Goal: Information Seeking & Learning: Learn about a topic

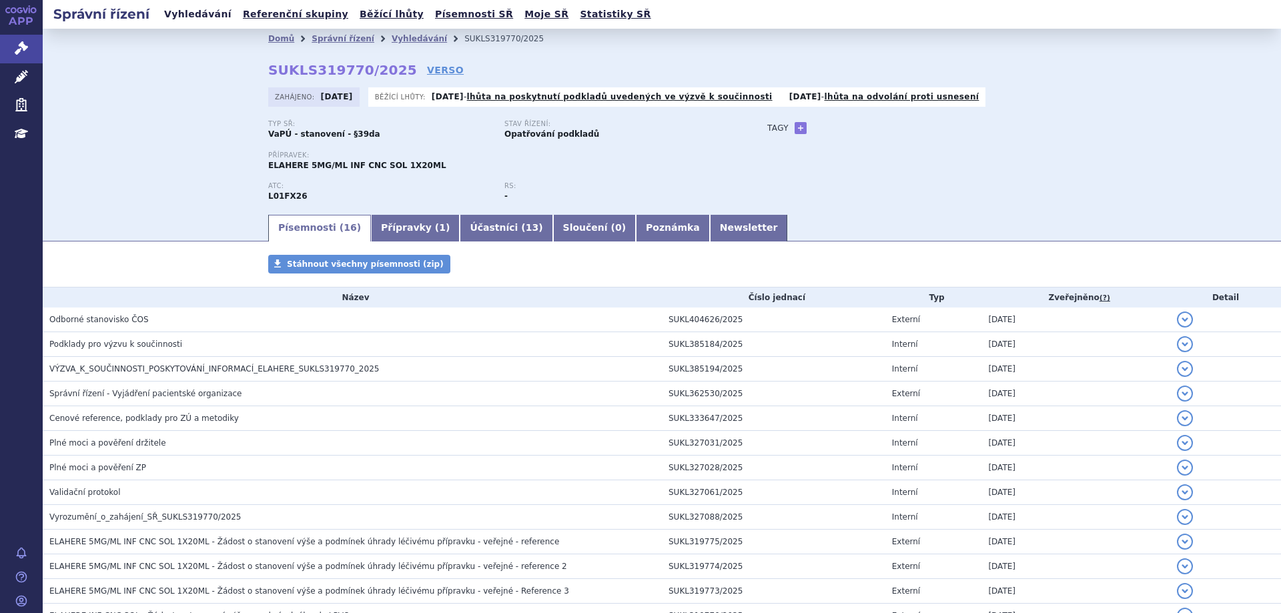
click at [166, 20] on link "Vyhledávání" at bounding box center [197, 14] width 75 height 18
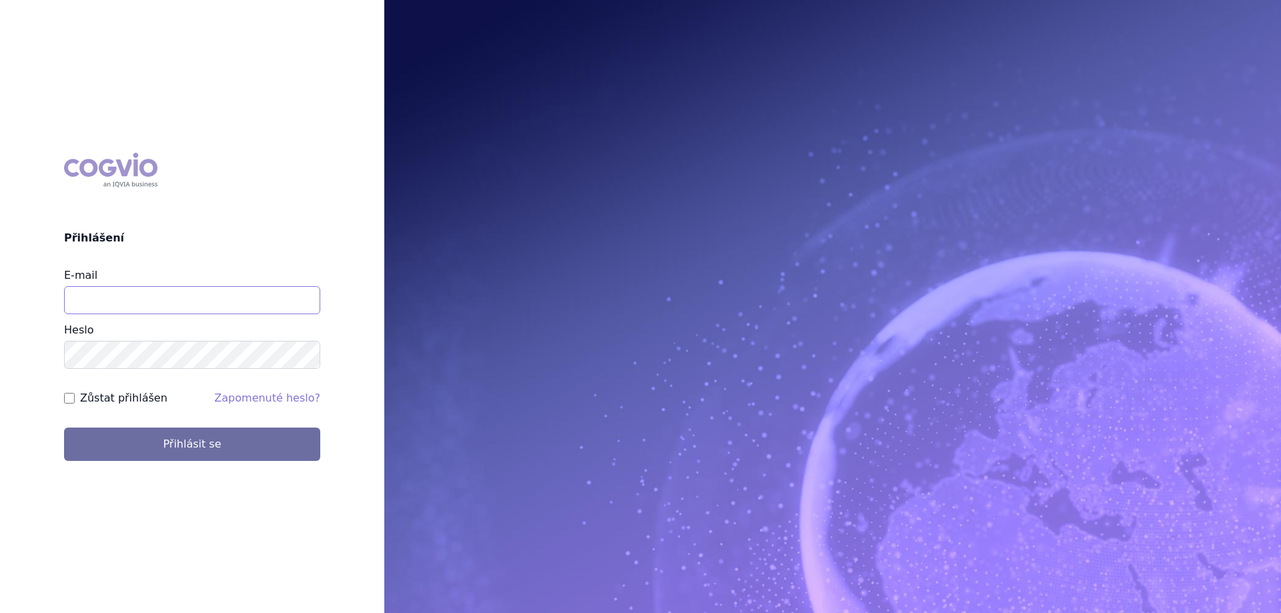
click at [122, 311] on input "E-mail" at bounding box center [192, 300] width 256 height 28
type input "jana.sipkova@vzp.cz"
click at [126, 397] on label "Zůstat přihlášen" at bounding box center [123, 398] width 87 height 16
click at [75, 397] on input "Zůstat přihlášen" at bounding box center [69, 398] width 11 height 11
checkbox input "true"
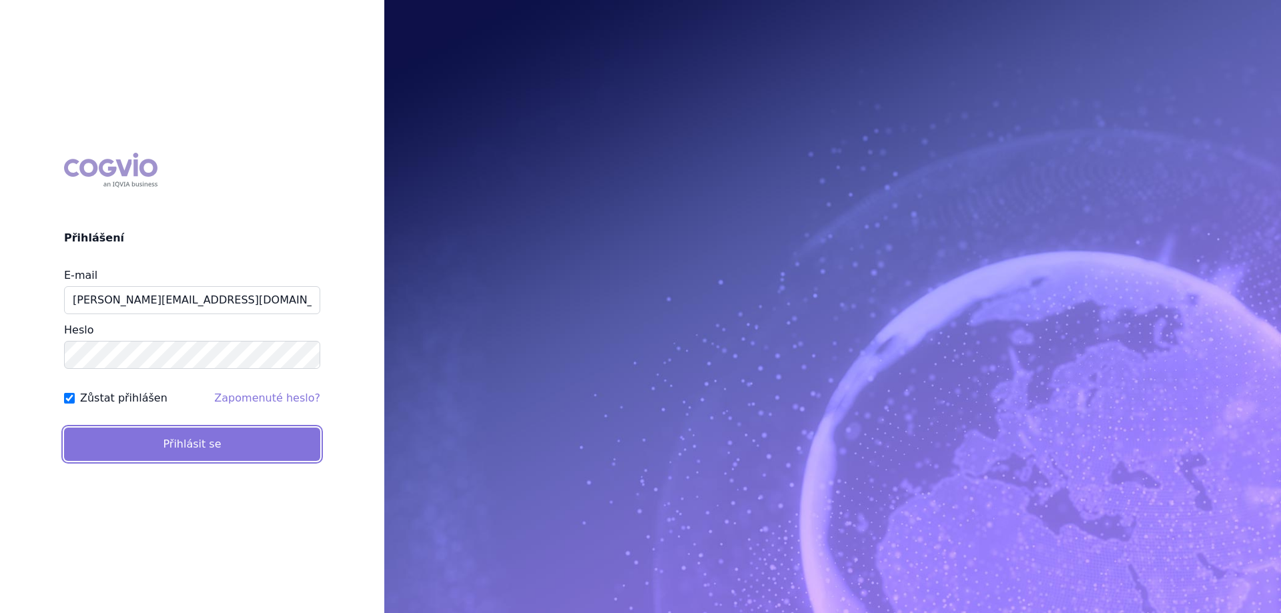
click at [135, 450] on button "Přihlásit se" at bounding box center [192, 444] width 256 height 33
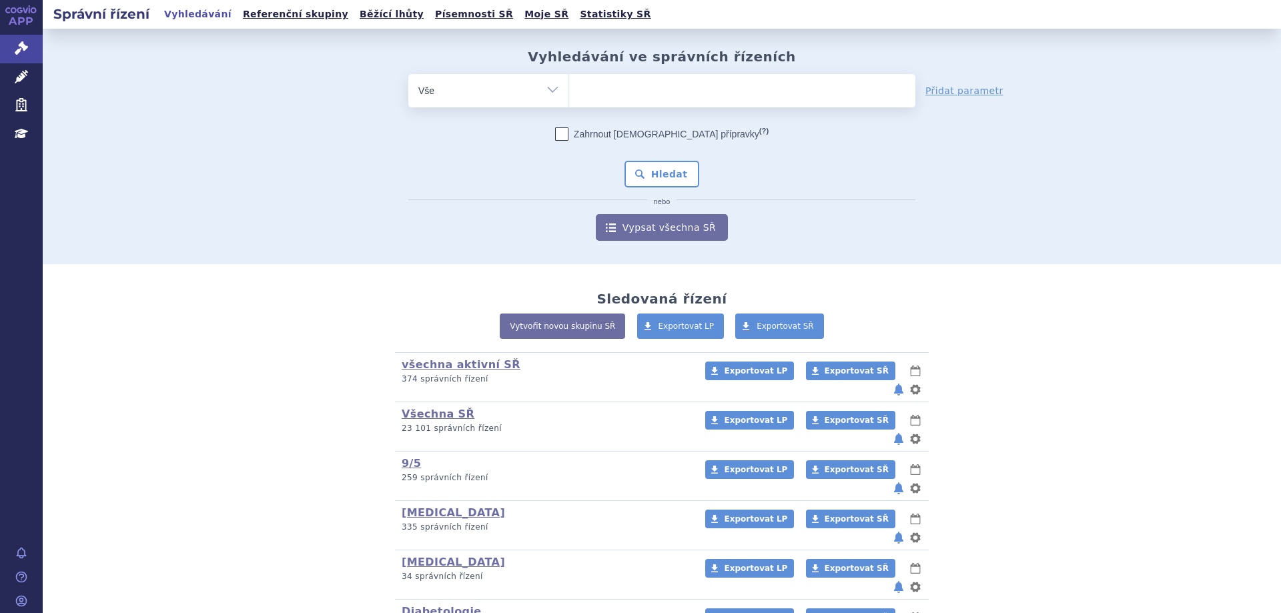
click at [282, 378] on div "všechna aktivní SŘ (bez ) (sdílená skupina) (Doporučení V/O) 374 správních říze…" at bounding box center [662, 624] width 788 height 544
click at [655, 78] on ul at bounding box center [742, 88] width 346 height 28
click at [569, 78] on select at bounding box center [569, 89] width 1 height 33
click at [580, 89] on input "search" at bounding box center [582, 89] width 7 height 17
type input "en"
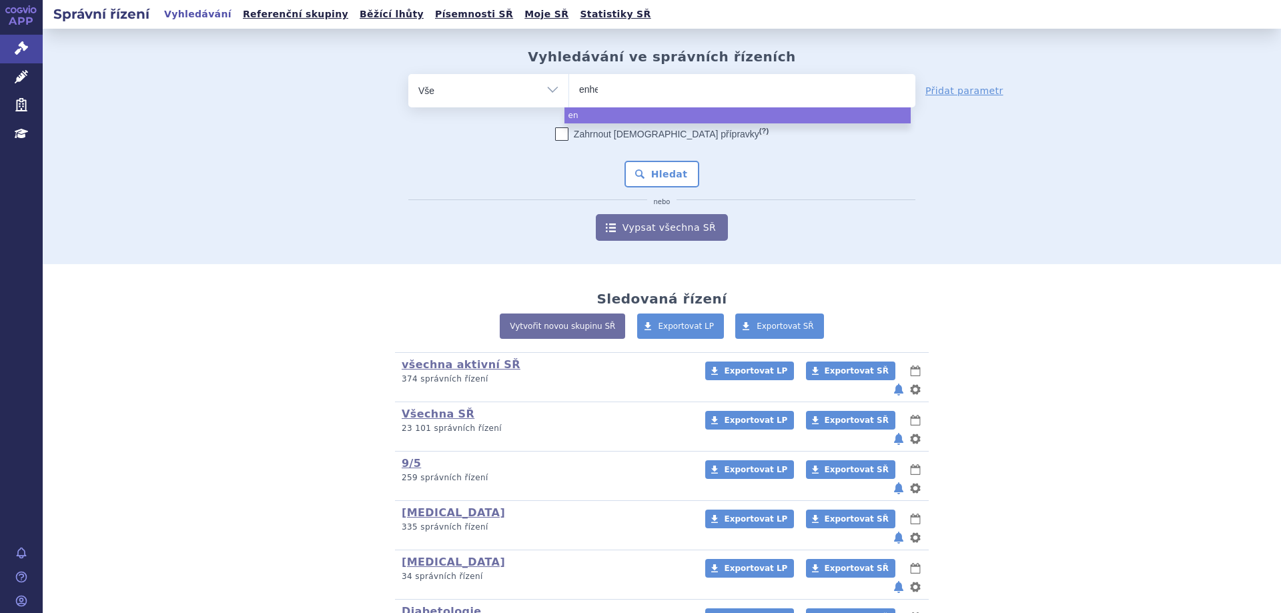
type input "enher"
type input "enhertu"
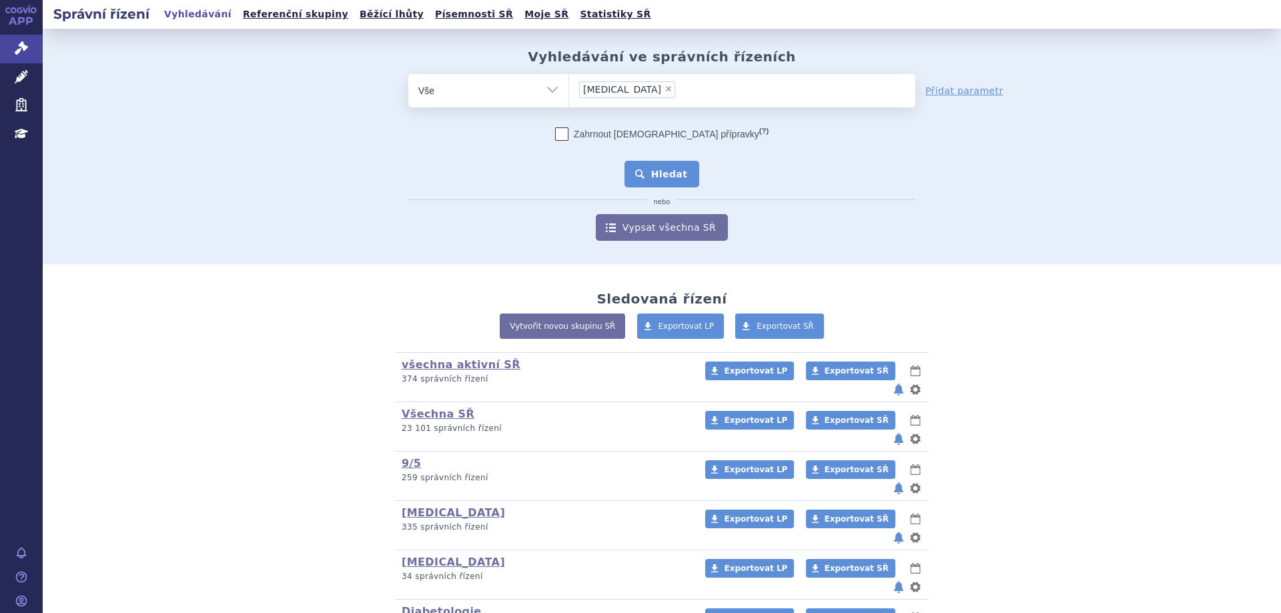
select select "enhertu"
click at [675, 177] on button "Hledat" at bounding box center [662, 174] width 75 height 27
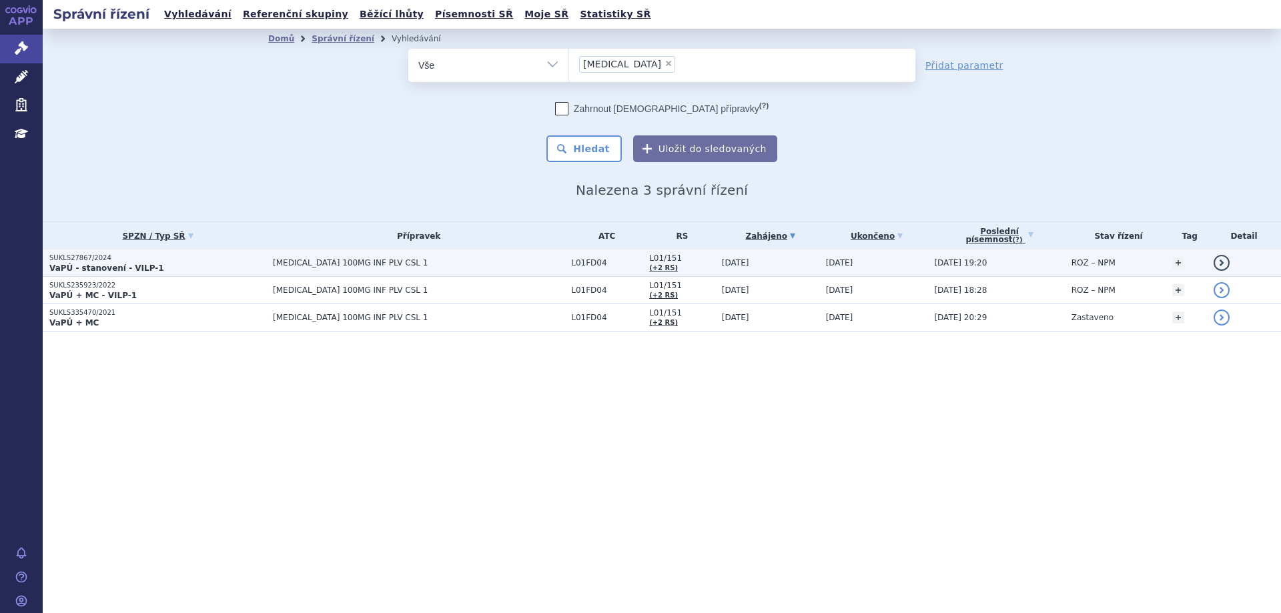
click at [100, 260] on p "SUKLS27867/2024" at bounding box center [157, 258] width 217 height 9
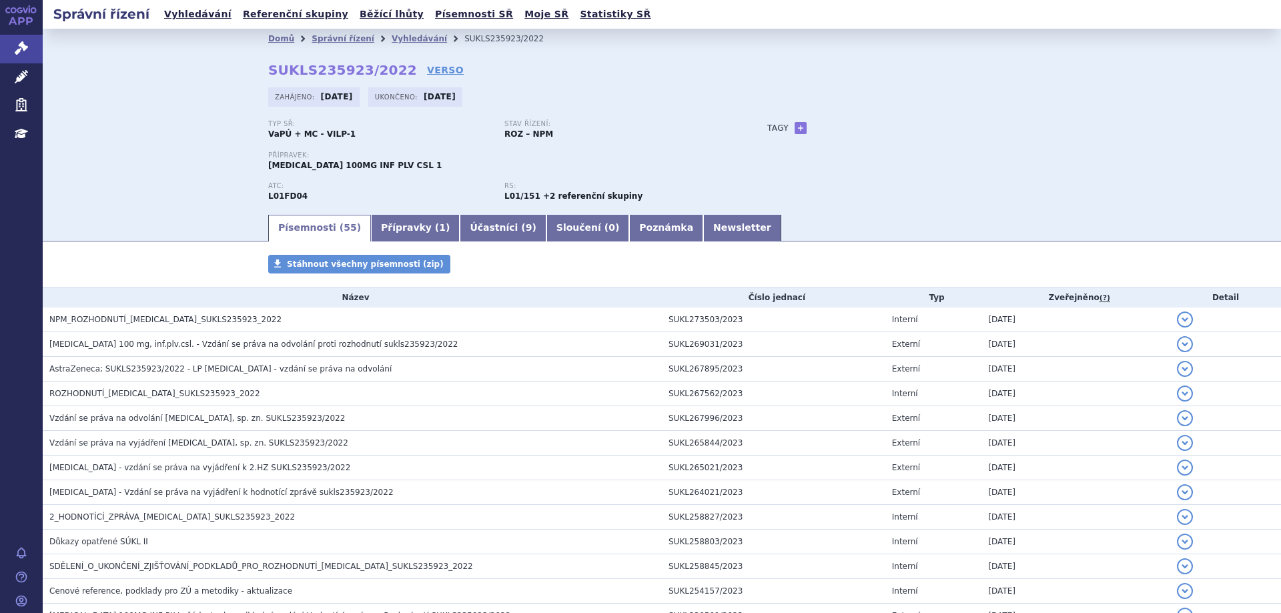
scroll to position [1001, 0]
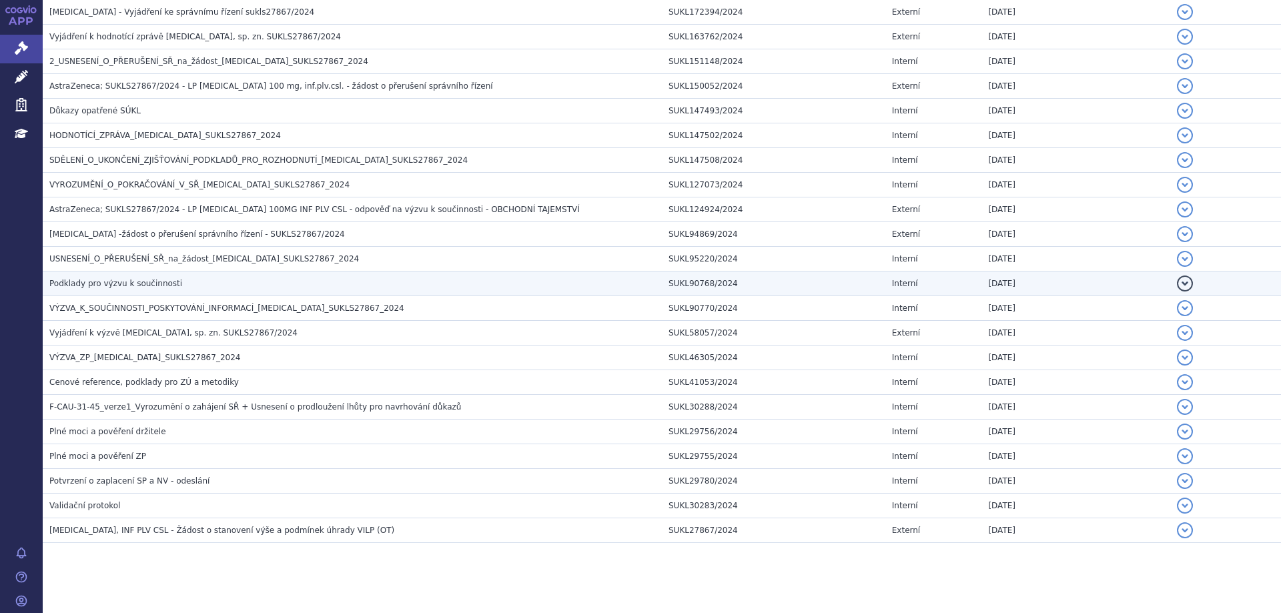
scroll to position [1108, 0]
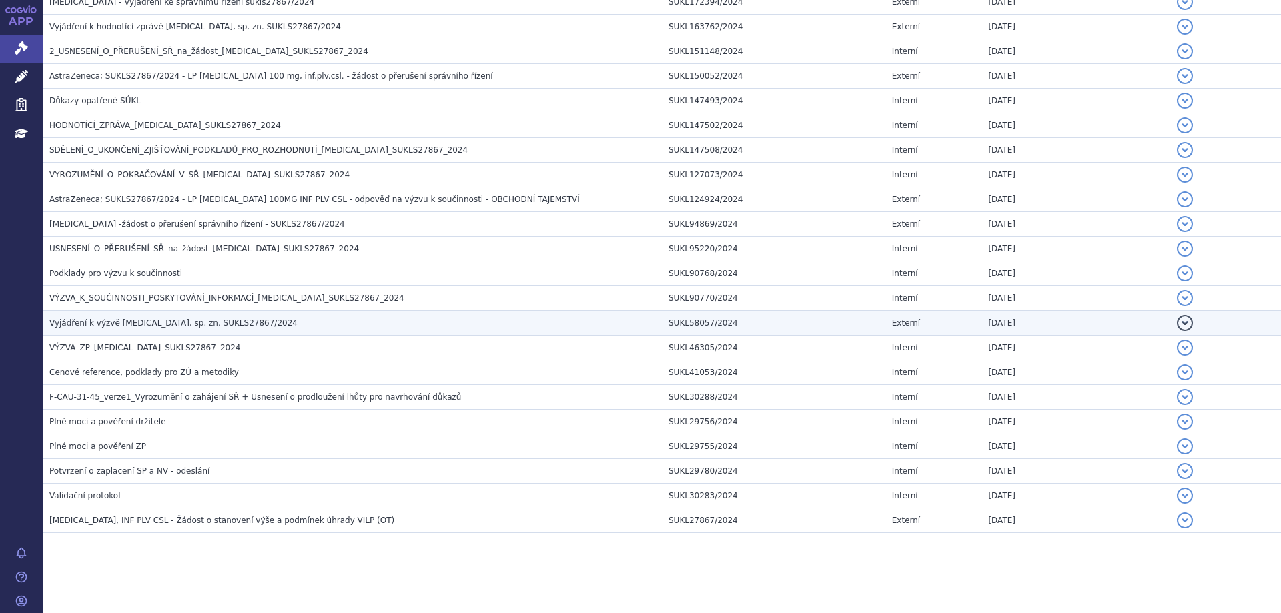
click at [107, 316] on td "Vyjádření k výzvě [MEDICAL_DATA], sp. zn. SUKLS27867/2024" at bounding box center [352, 323] width 619 height 25
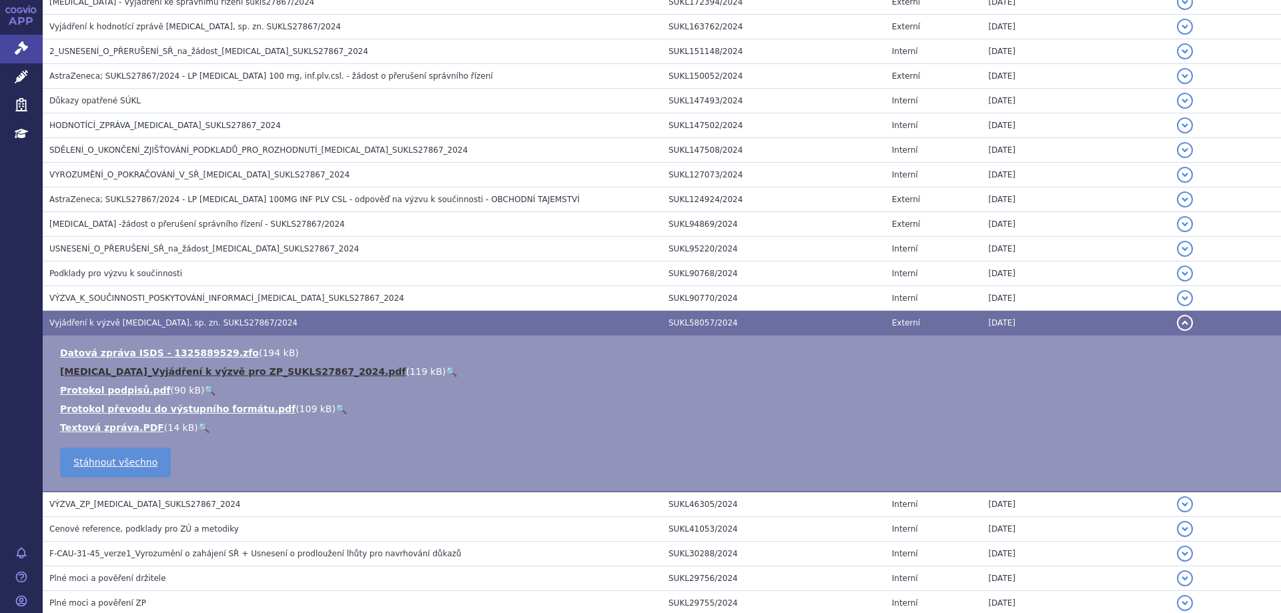
click at [113, 376] on link "[MEDICAL_DATA]_Vyjádření k výzvě pro ZP_SUKLS27867_2024.pdf" at bounding box center [233, 371] width 346 height 11
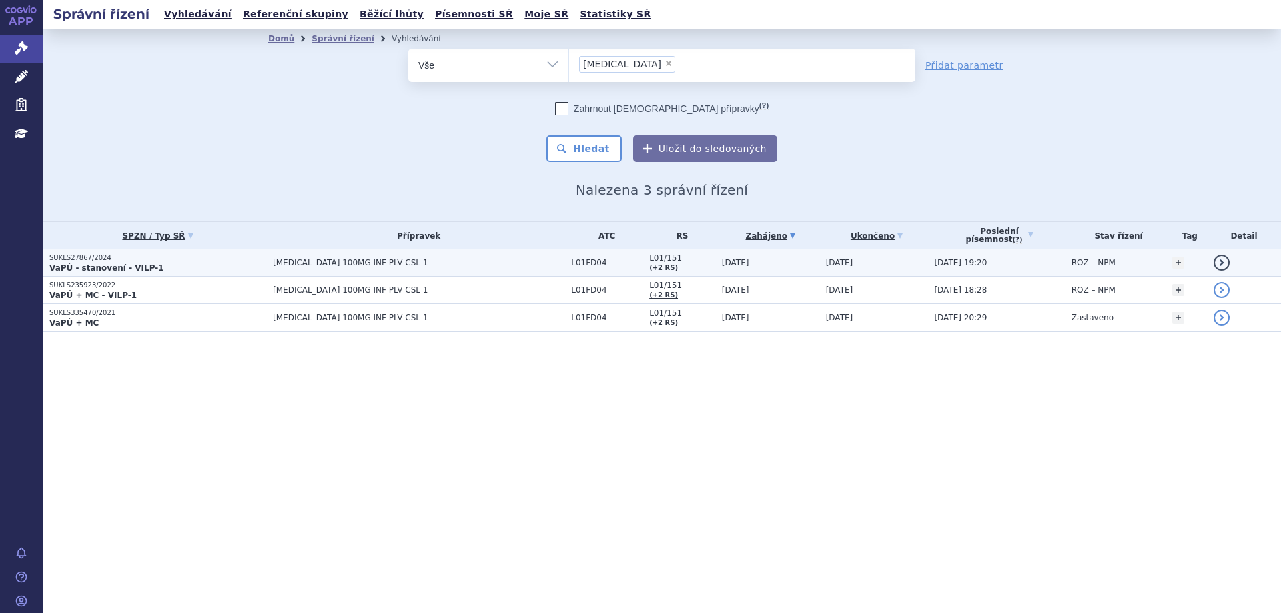
click at [84, 261] on p "SUKLS27867/2024" at bounding box center [157, 258] width 217 height 9
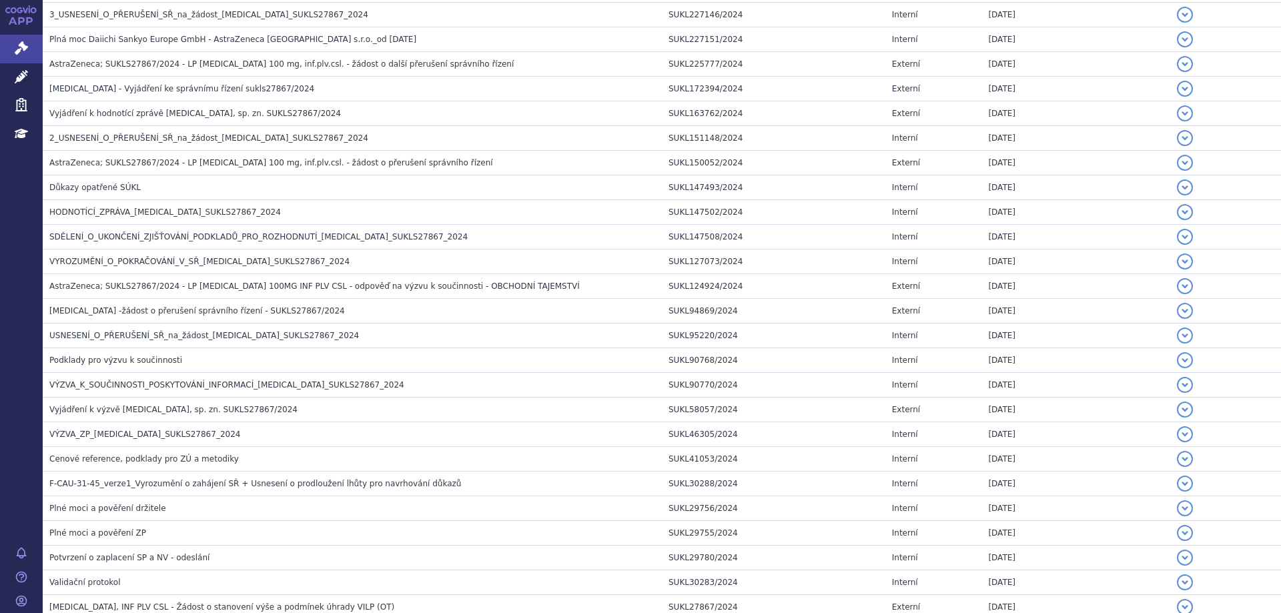
scroll to position [1068, 0]
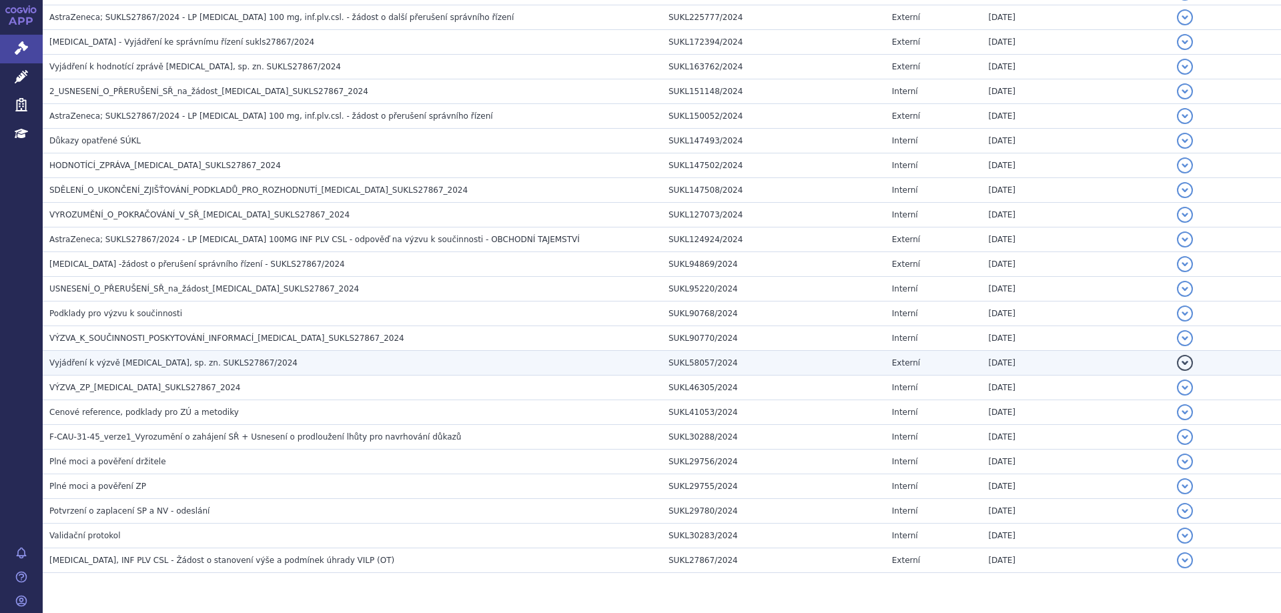
click at [102, 362] on span "Vyjádření k výzvě ENHERTU, sp. zn. SUKLS27867/2024" at bounding box center [173, 362] width 248 height 9
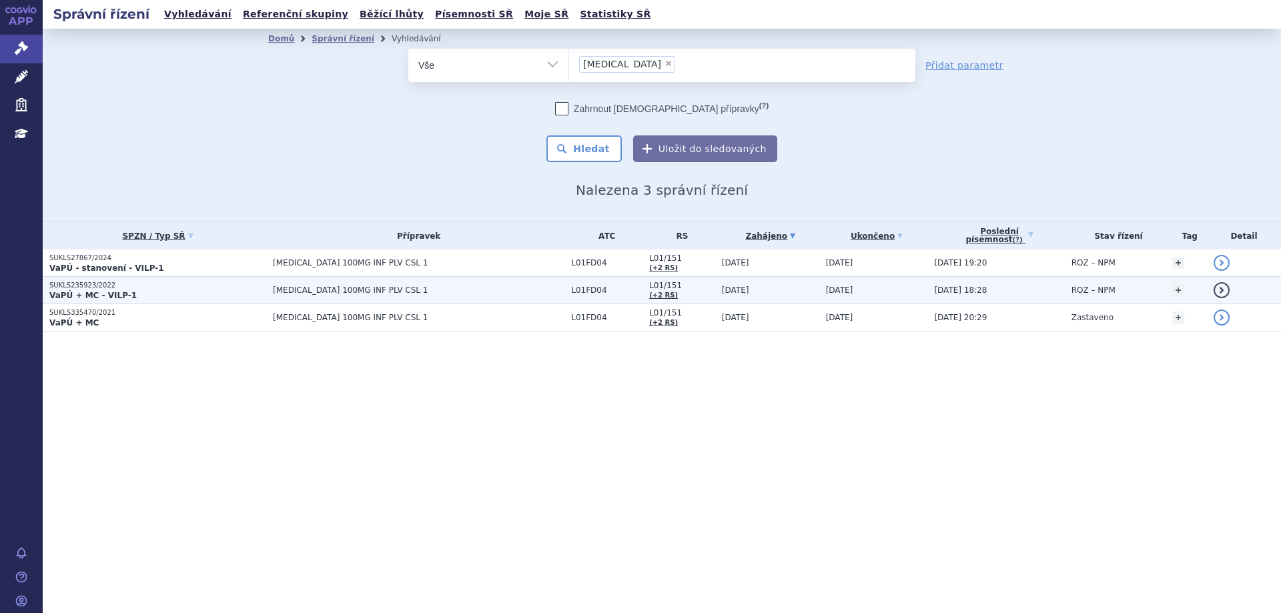
click at [71, 294] on strong "VaPÚ + MC - VILP-1" at bounding box center [92, 295] width 87 height 9
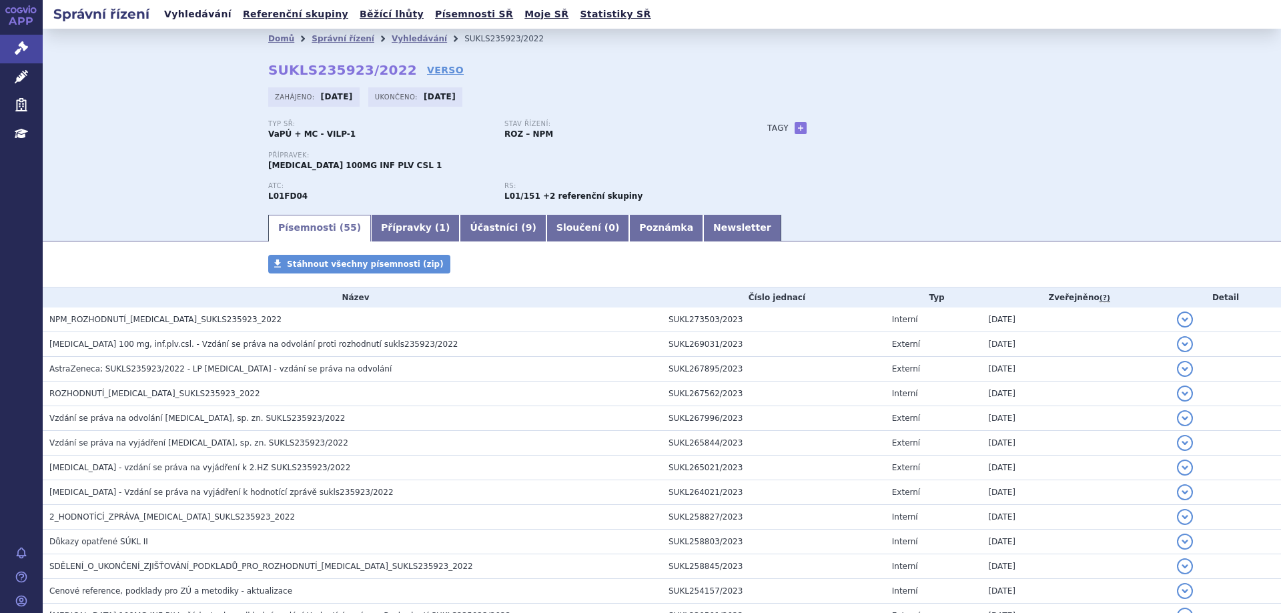
click at [181, 14] on link "Vyhledávání" at bounding box center [197, 14] width 75 height 18
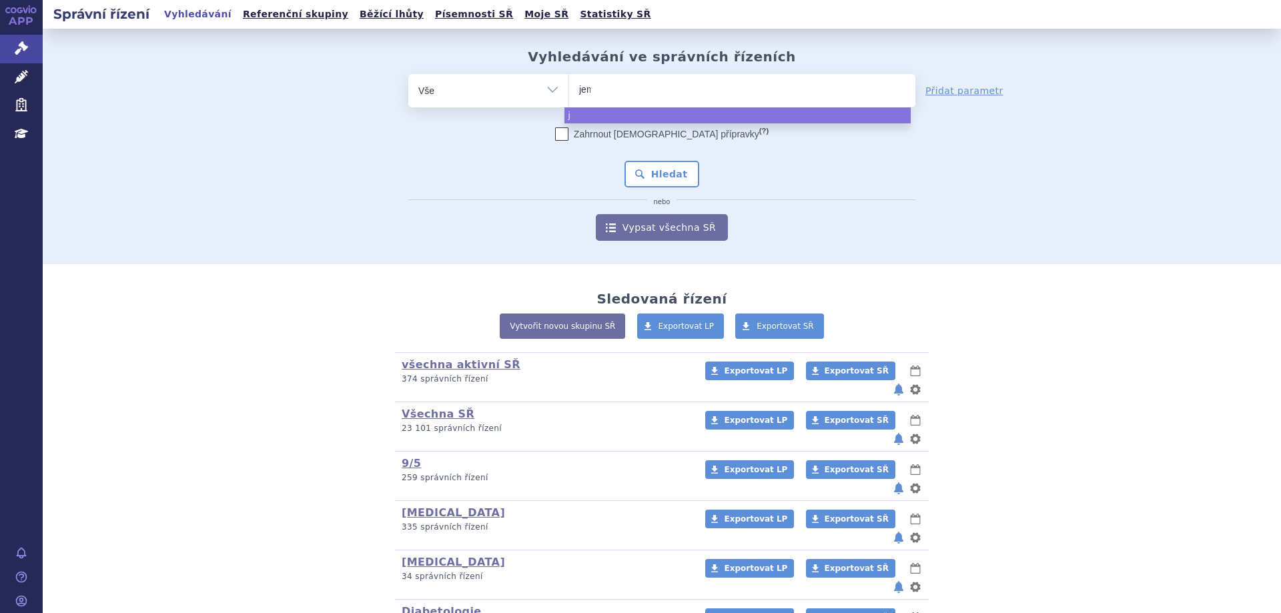
type input "jemp"
type input "jemperl"
type input "[MEDICAL_DATA]"
select select "jemperli"
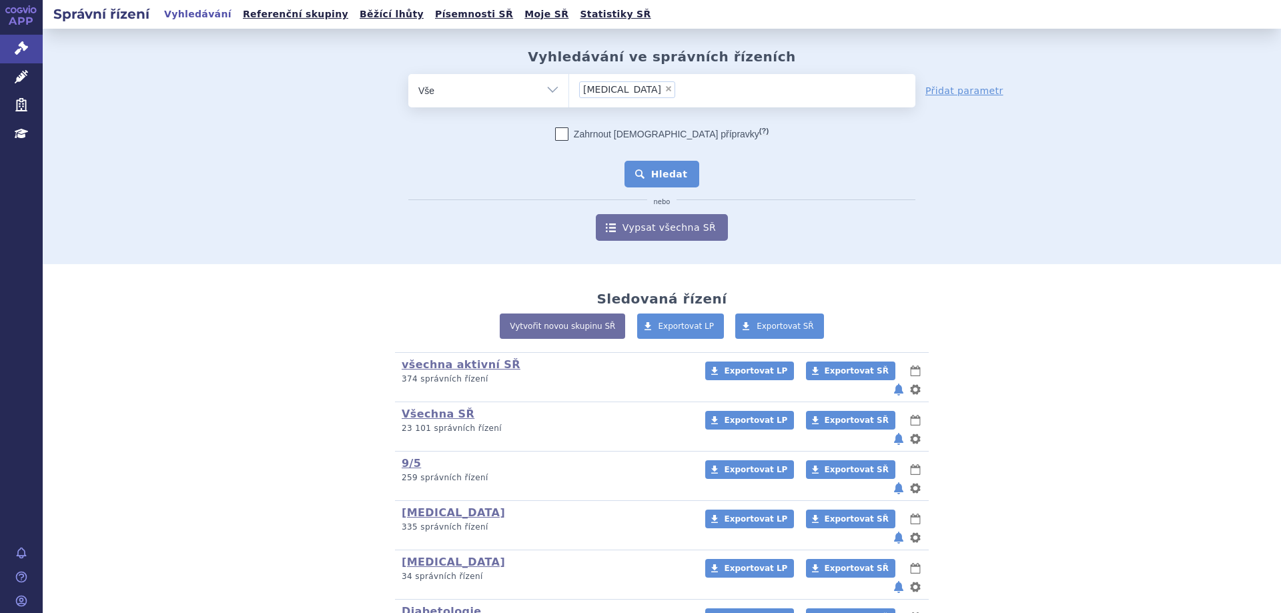
click at [652, 165] on button "Hledat" at bounding box center [662, 174] width 75 height 27
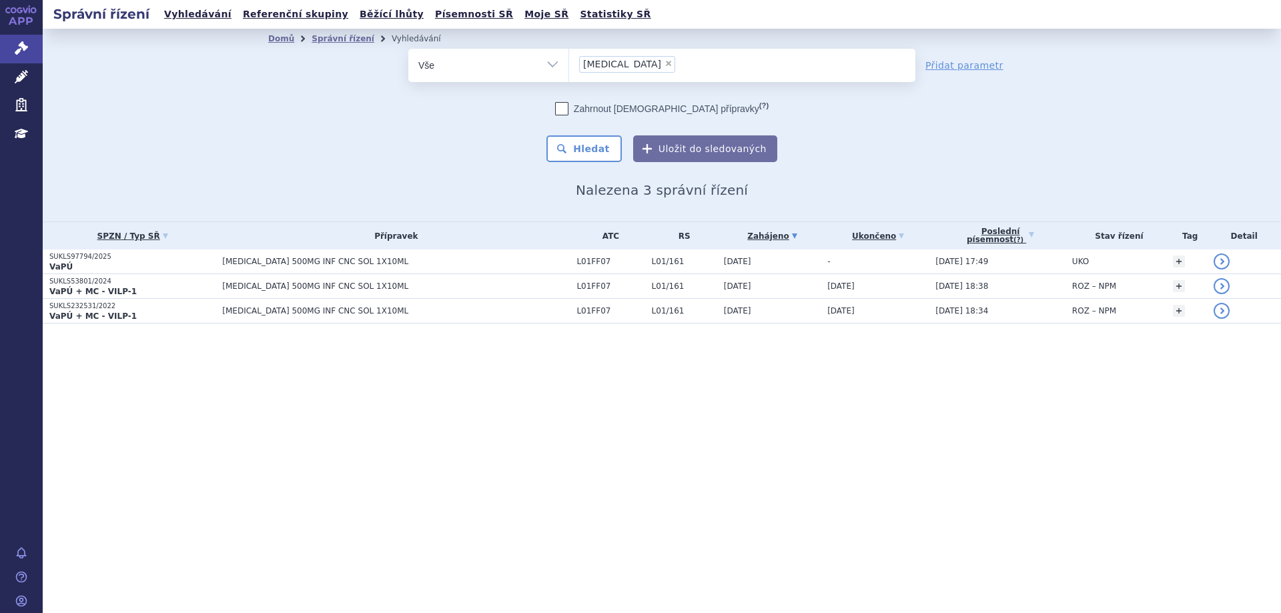
click at [96, 257] on p "SUKLS97794/2025" at bounding box center [132, 256] width 166 height 9
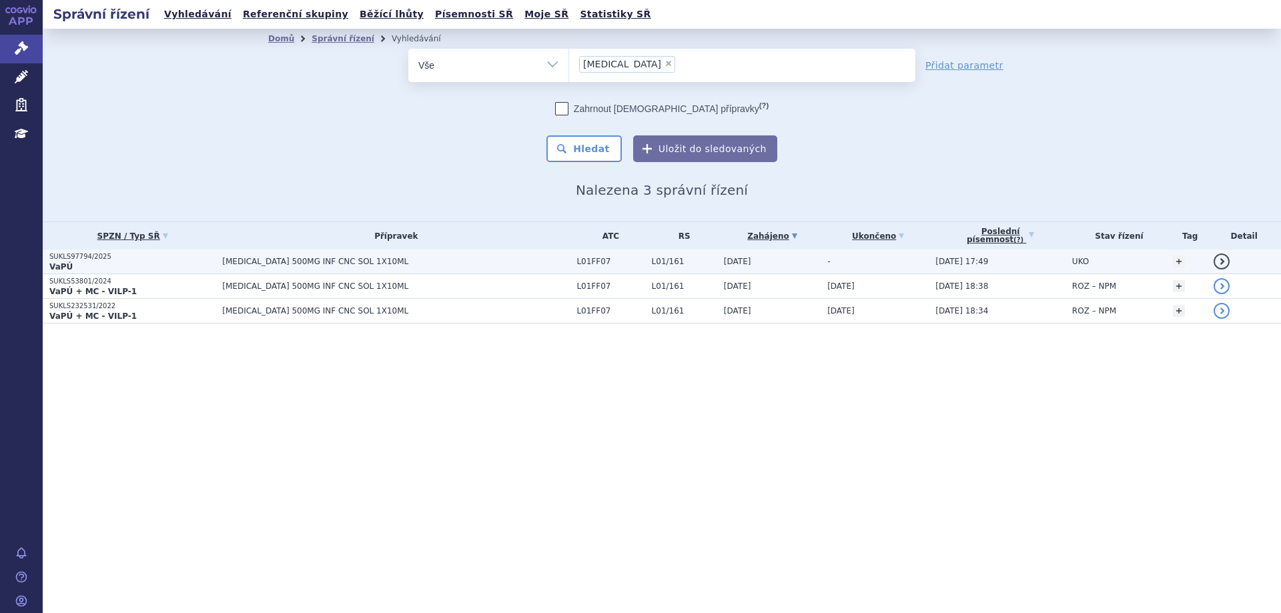
click at [57, 258] on p "SUKLS97794/2025" at bounding box center [132, 256] width 166 height 9
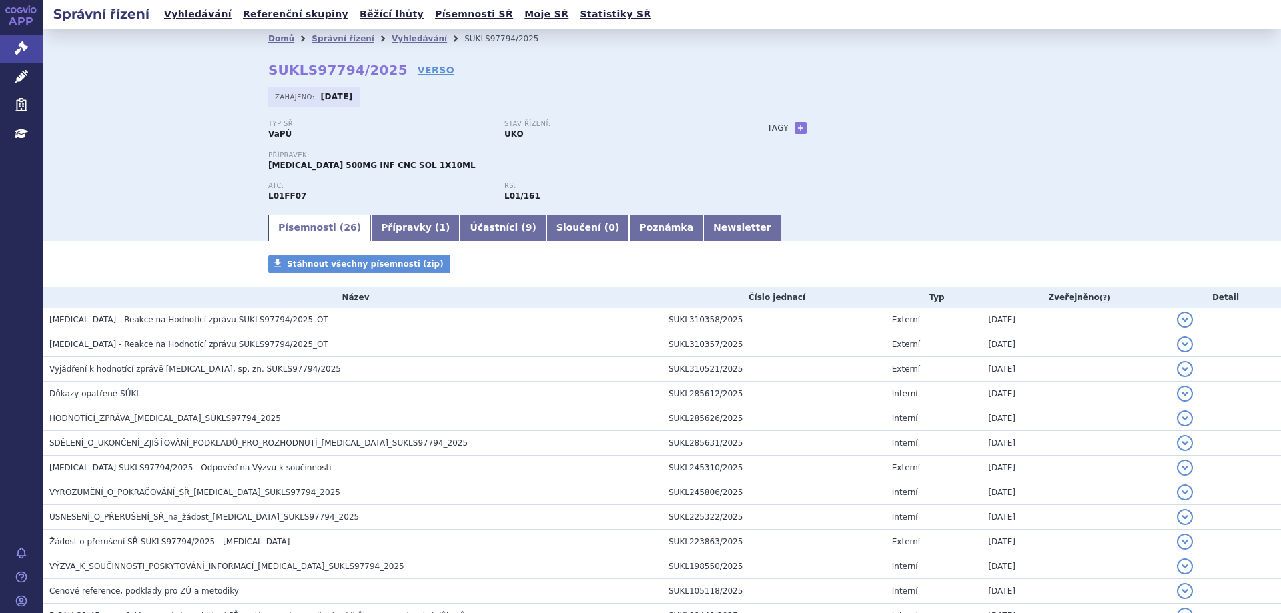
scroll to position [416, 0]
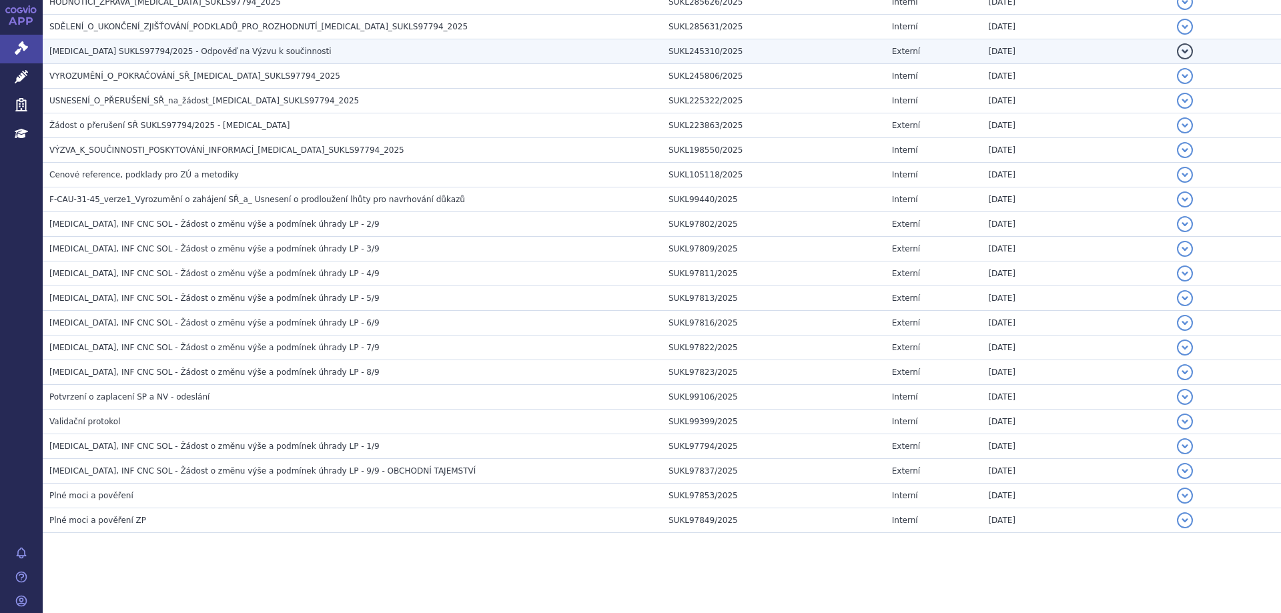
click at [111, 53] on span "Jemperli SUKLS97794/2025 - Odpověď na Výzvu k součinnosti" at bounding box center [190, 51] width 282 height 9
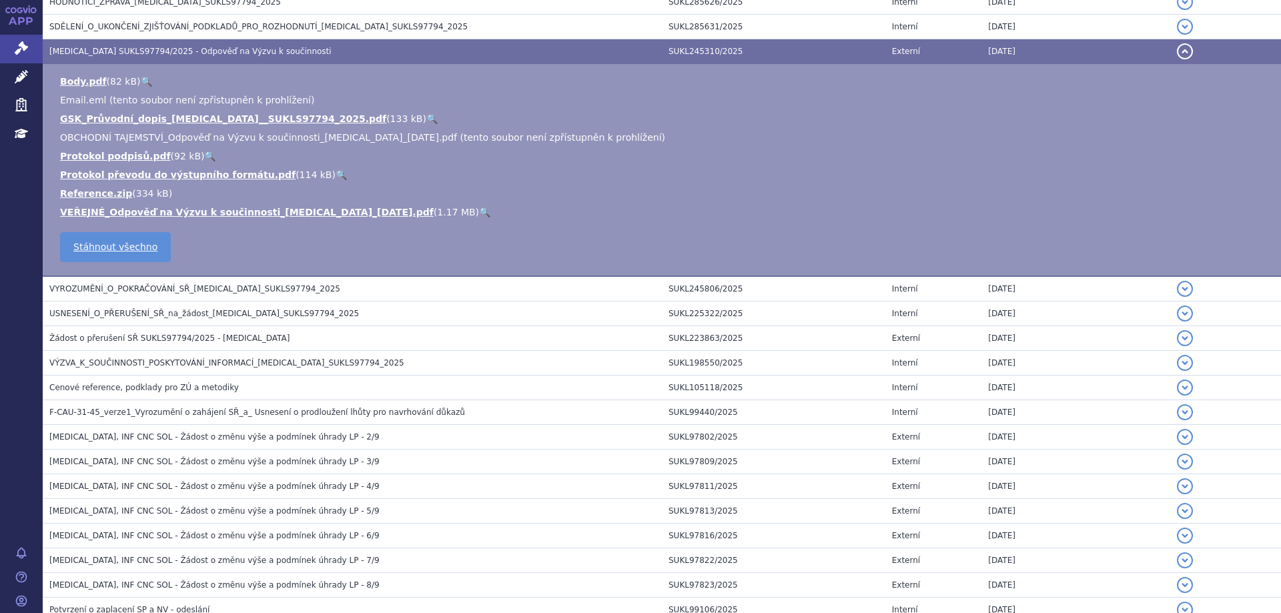
scroll to position [296, 0]
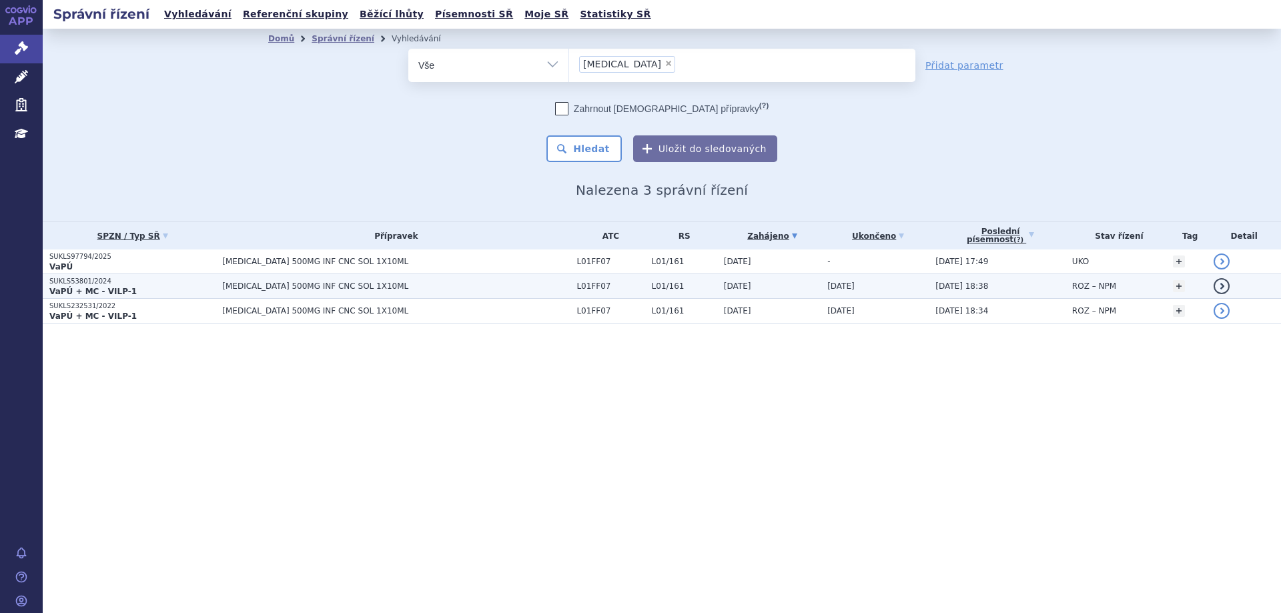
click at [81, 290] on strong "VaPÚ + MC - VILP-1" at bounding box center [92, 291] width 87 height 9
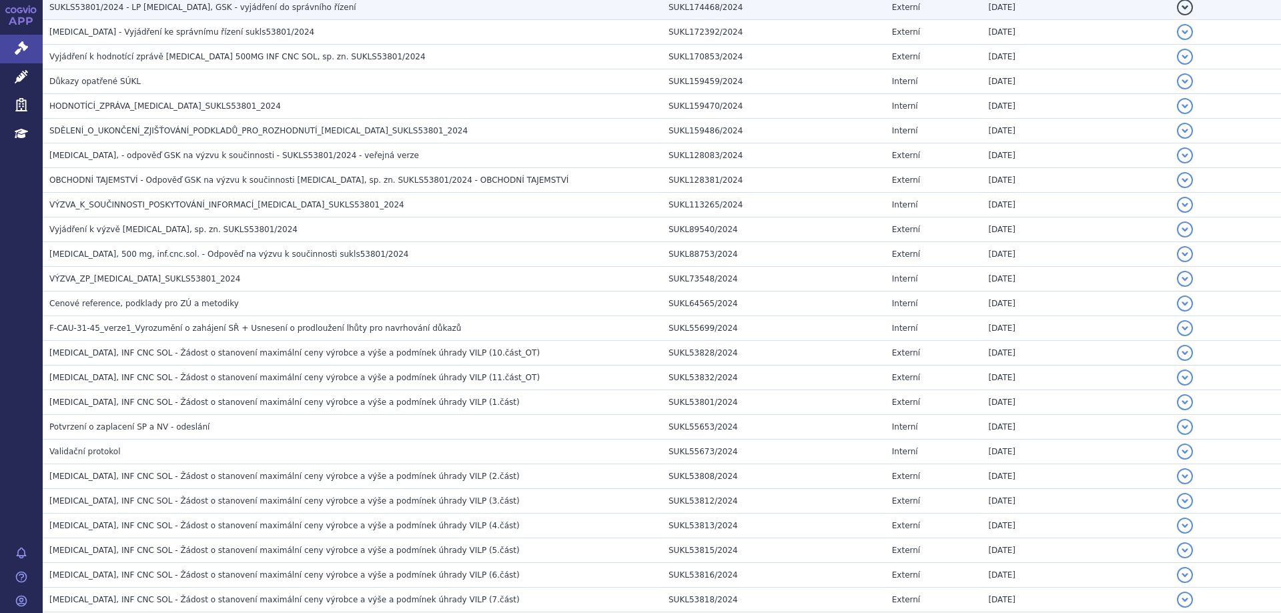
scroll to position [915, 0]
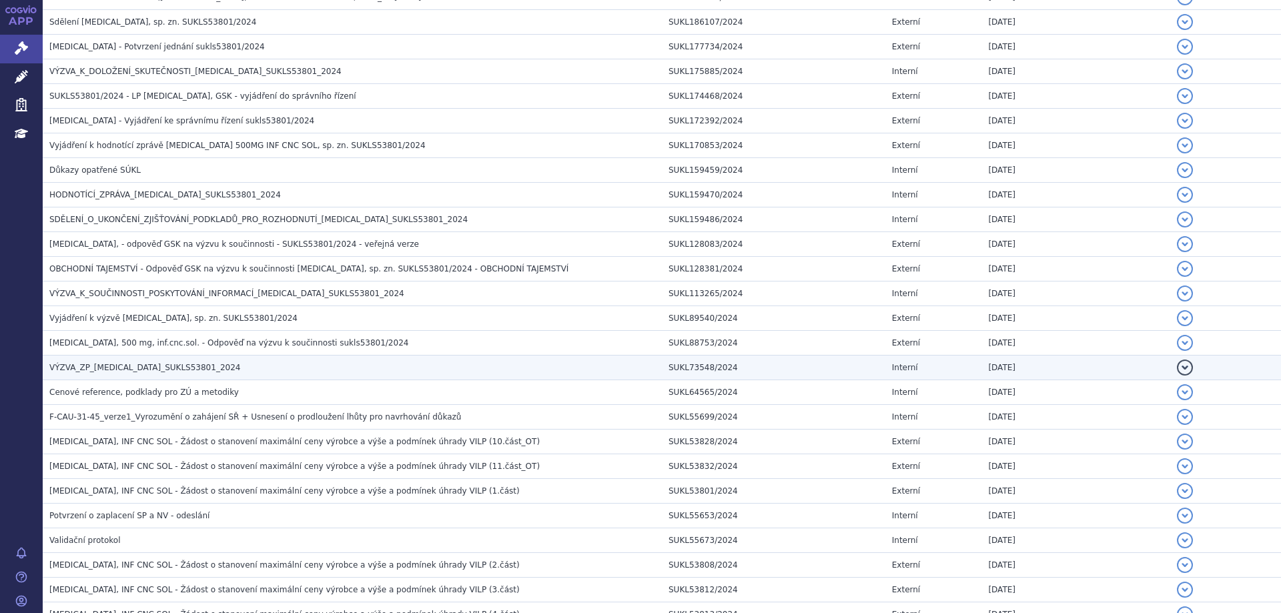
click at [85, 365] on span "VÝZVA_ZP_[MEDICAL_DATA]_SUKLS53801_2024" at bounding box center [144, 367] width 191 height 9
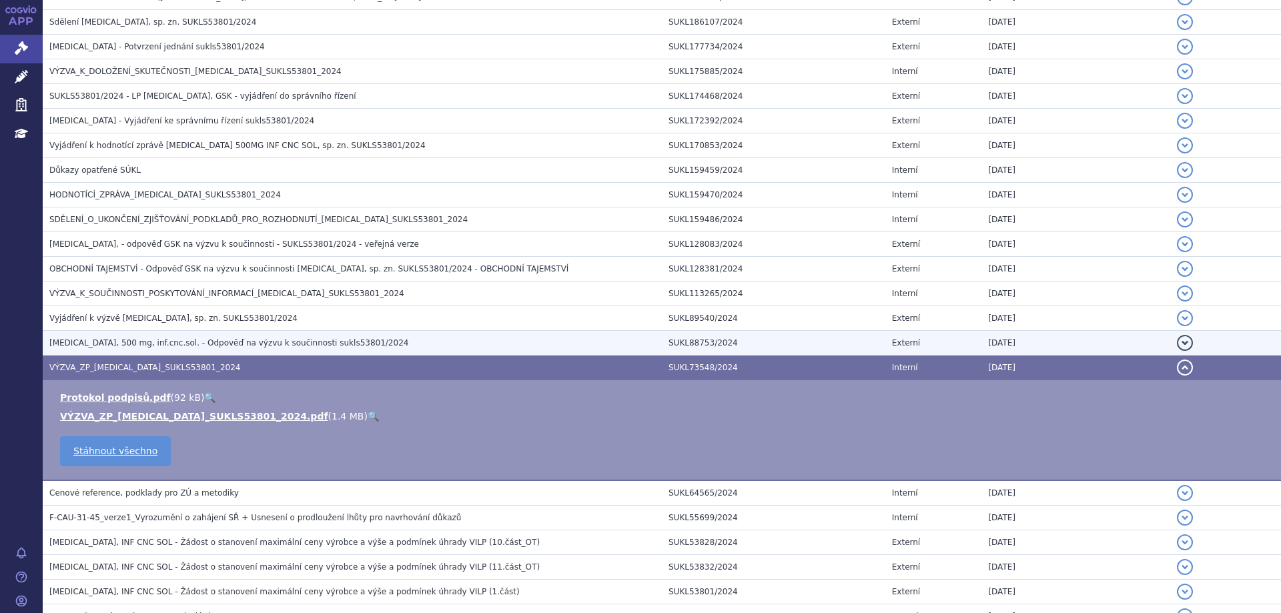
click at [87, 338] on span "JEMPERLI, 500 mg, inf.cnc.sol. - Odpověď na výzvu k součinnosti sukls53801/2024" at bounding box center [228, 342] width 359 height 9
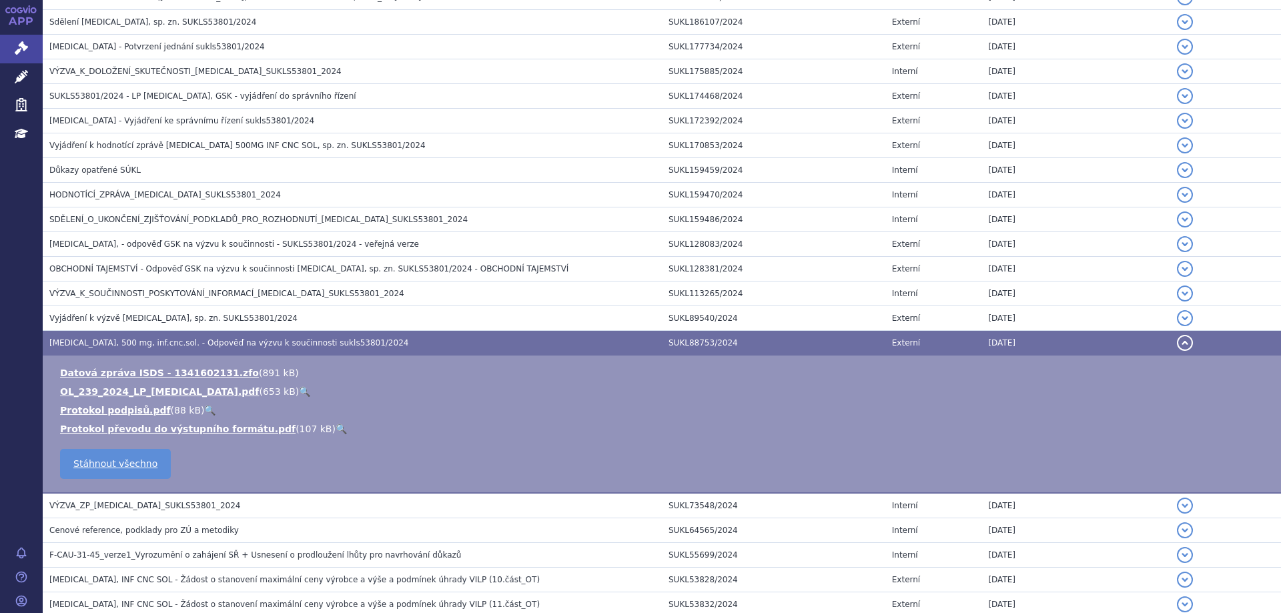
click at [93, 384] on ul "Datová zpráva ISDS - 1341602131.zfo ( 891 kB ) OL_239_2024_LP_JEMPERLI.pdf ( 65…" at bounding box center [662, 400] width 1212 height 69
click at [93, 395] on link "OL_239_2024_LP_JEMPERLI.pdf" at bounding box center [159, 391] width 199 height 11
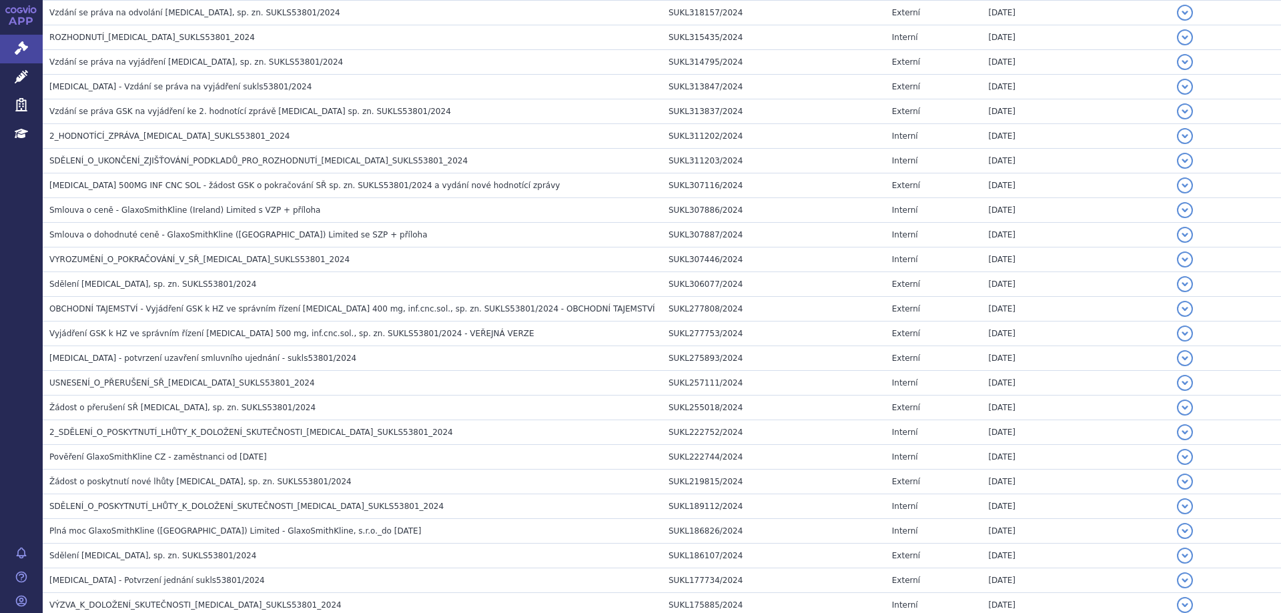
scroll to position [0, 0]
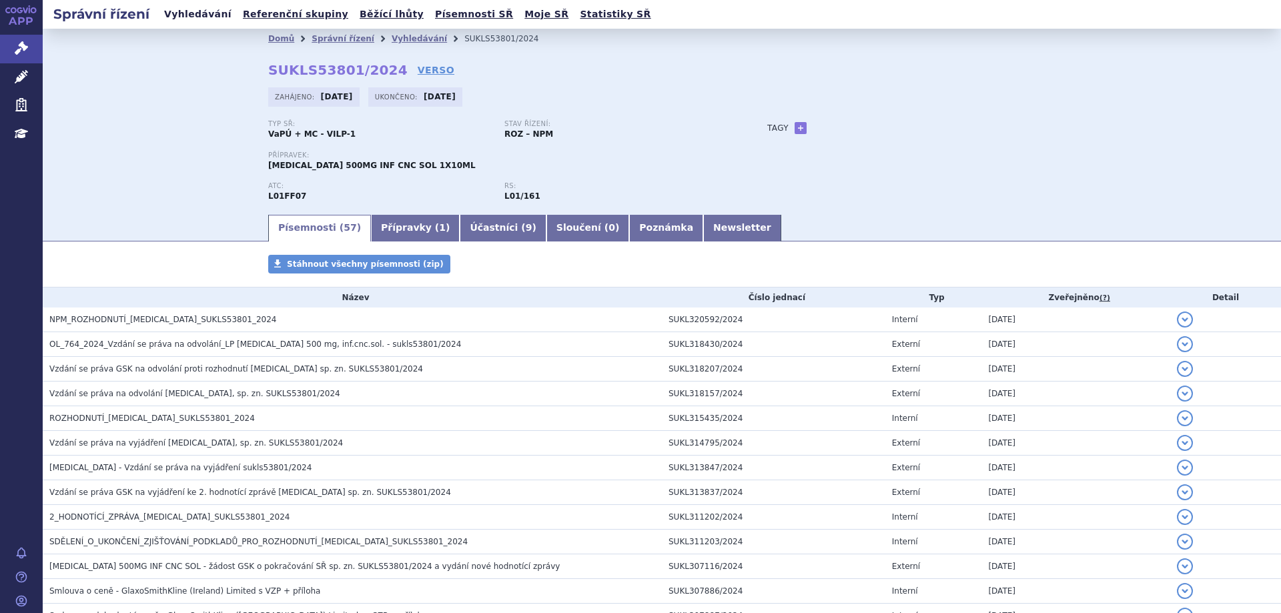
click at [182, 13] on link "Vyhledávání" at bounding box center [197, 14] width 75 height 18
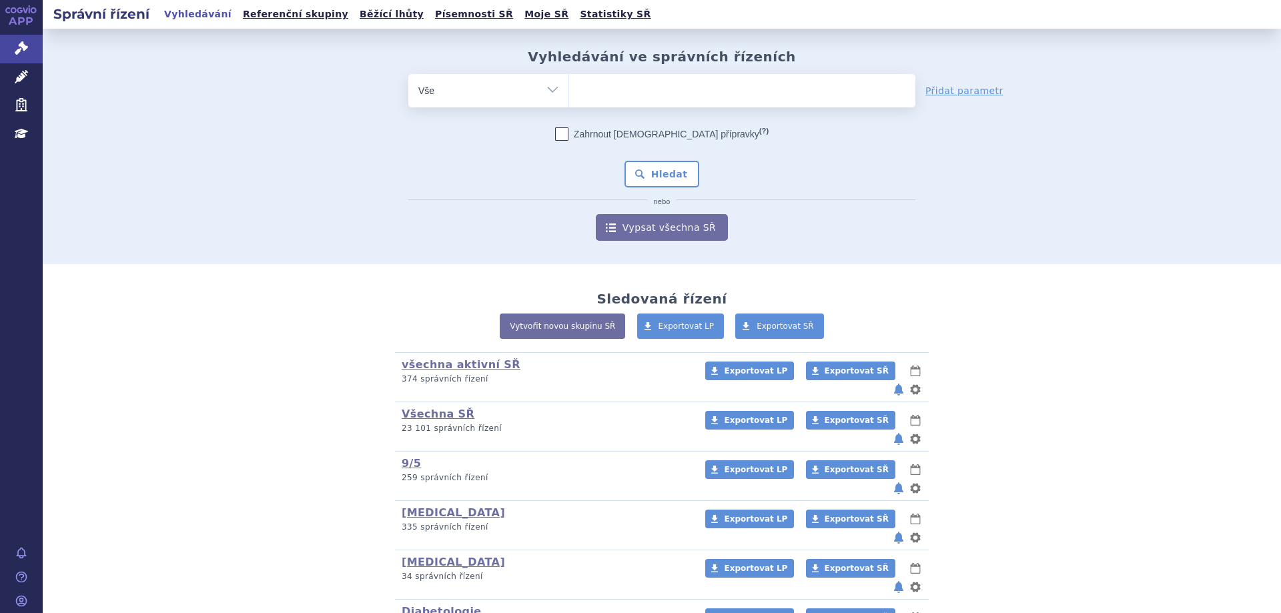
click at [629, 93] on ul at bounding box center [742, 88] width 346 height 28
click at [569, 93] on select at bounding box center [569, 89] width 1 height 33
type input "el"
click at [629, 93] on ul "el" at bounding box center [742, 88] width 346 height 28
click at [569, 93] on select "el" at bounding box center [569, 89] width 1 height 33
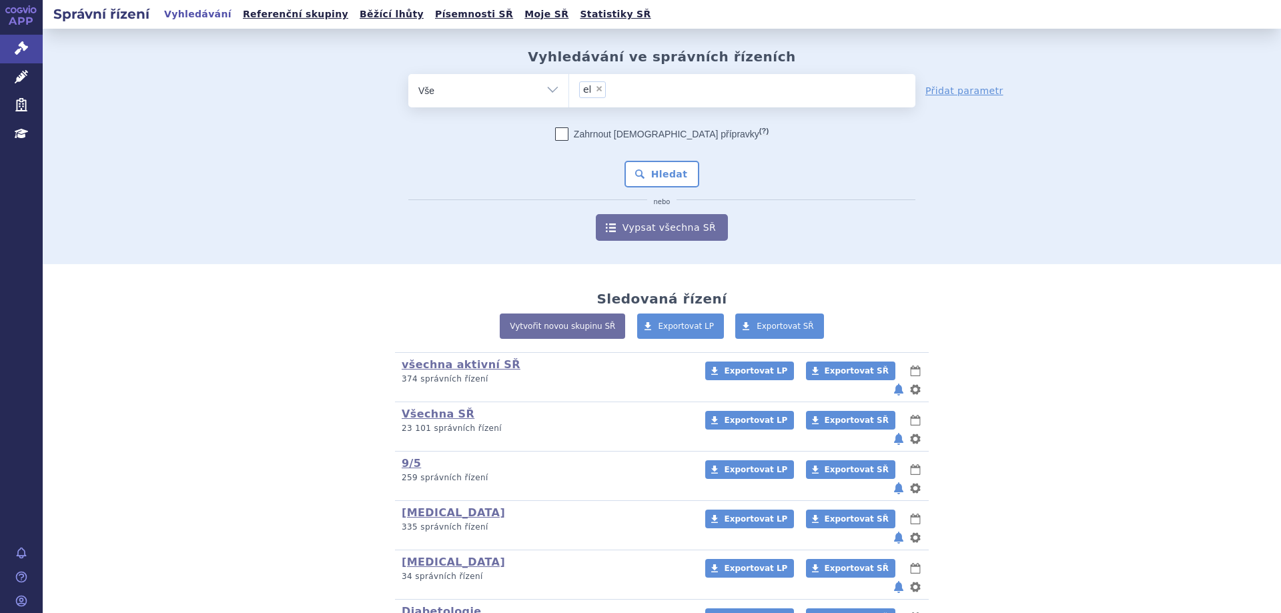
select select "el"
click at [595, 90] on span "×" at bounding box center [599, 89] width 8 height 8
click at [569, 90] on select "el" at bounding box center [569, 89] width 1 height 33
select select
type input "e"
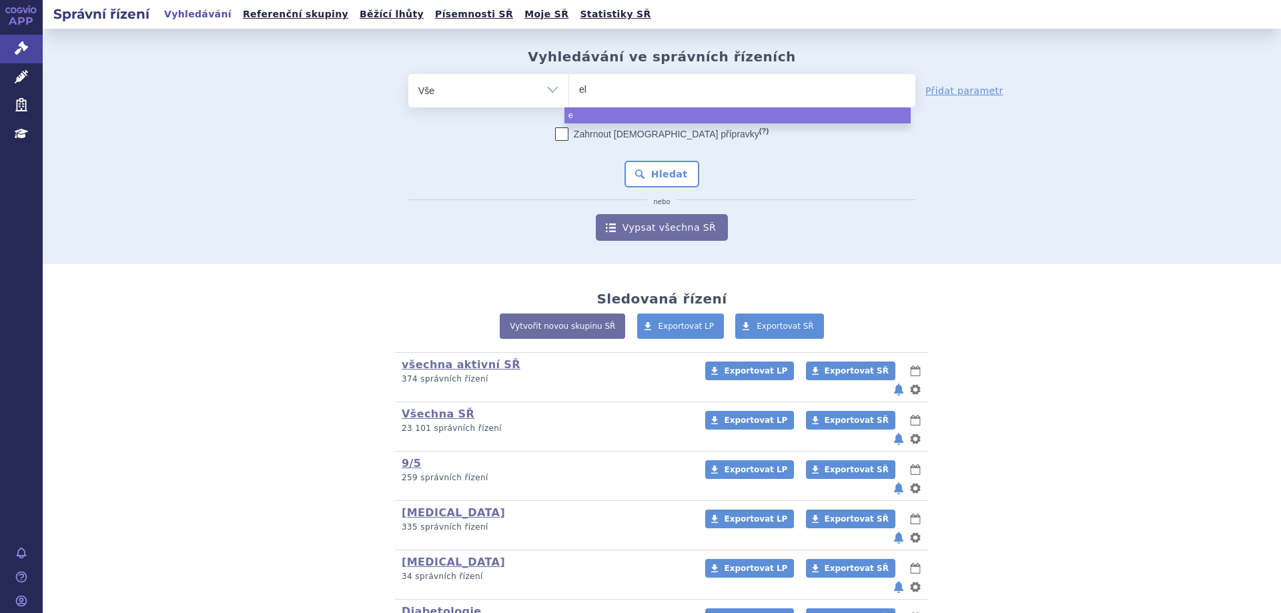
type input "ela"
type input "elahe"
type input "elahere"
select select "elahere"
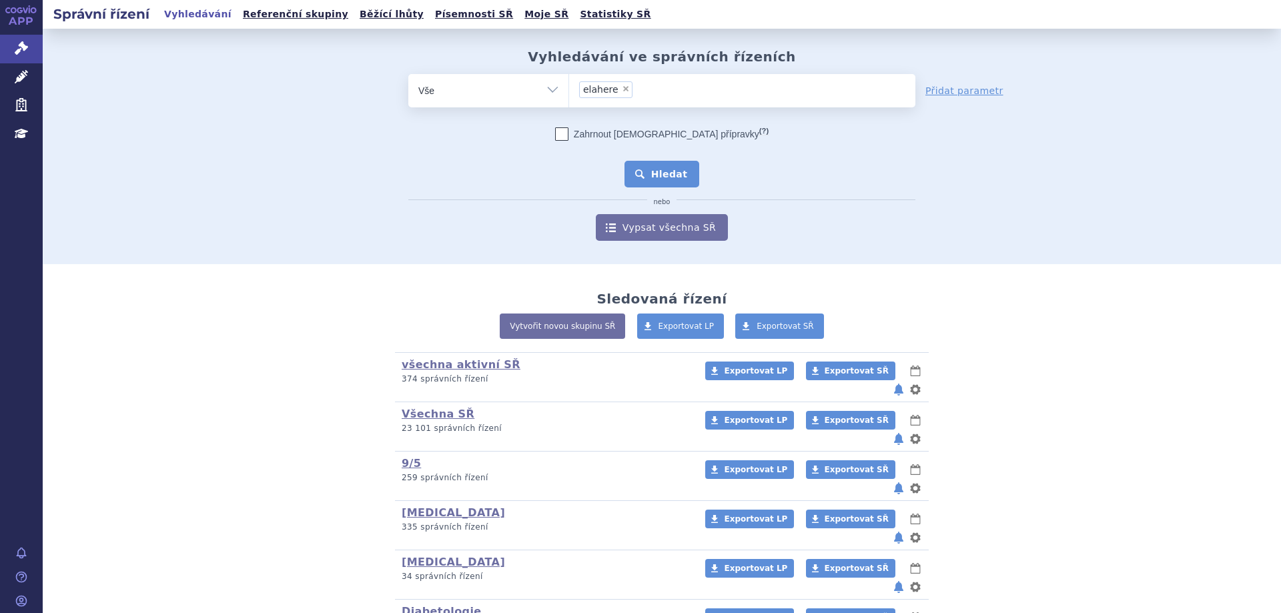
click at [678, 184] on button "Hledat" at bounding box center [662, 174] width 75 height 27
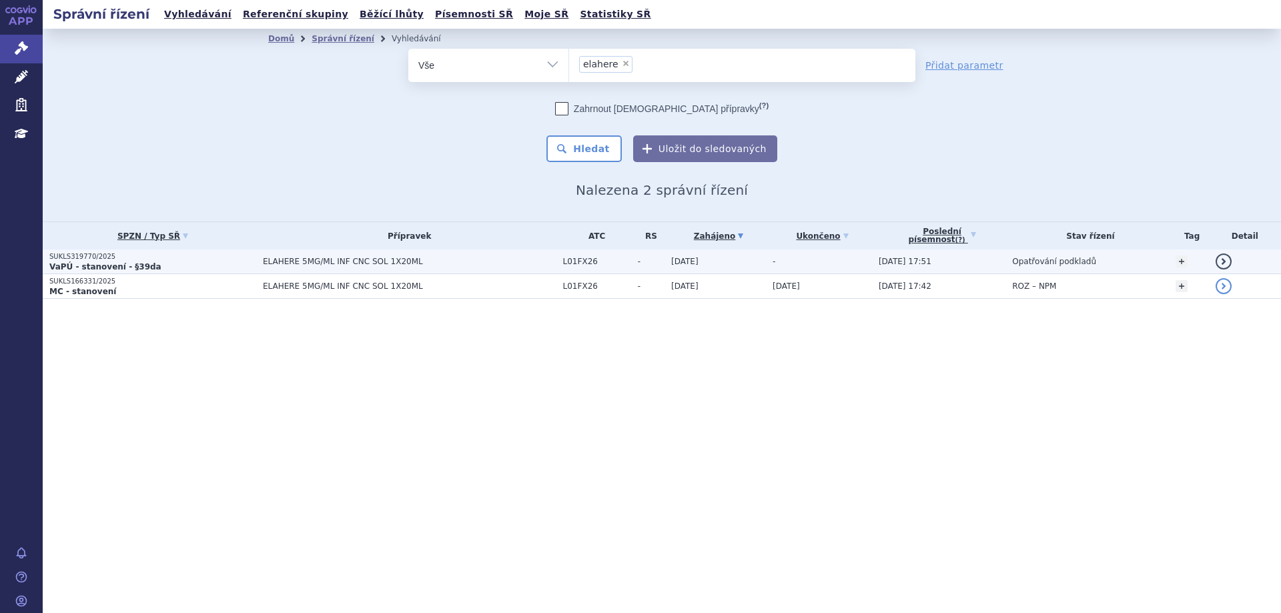
click at [91, 264] on strong "VaPÚ - stanovení - §39da" at bounding box center [105, 266] width 112 height 9
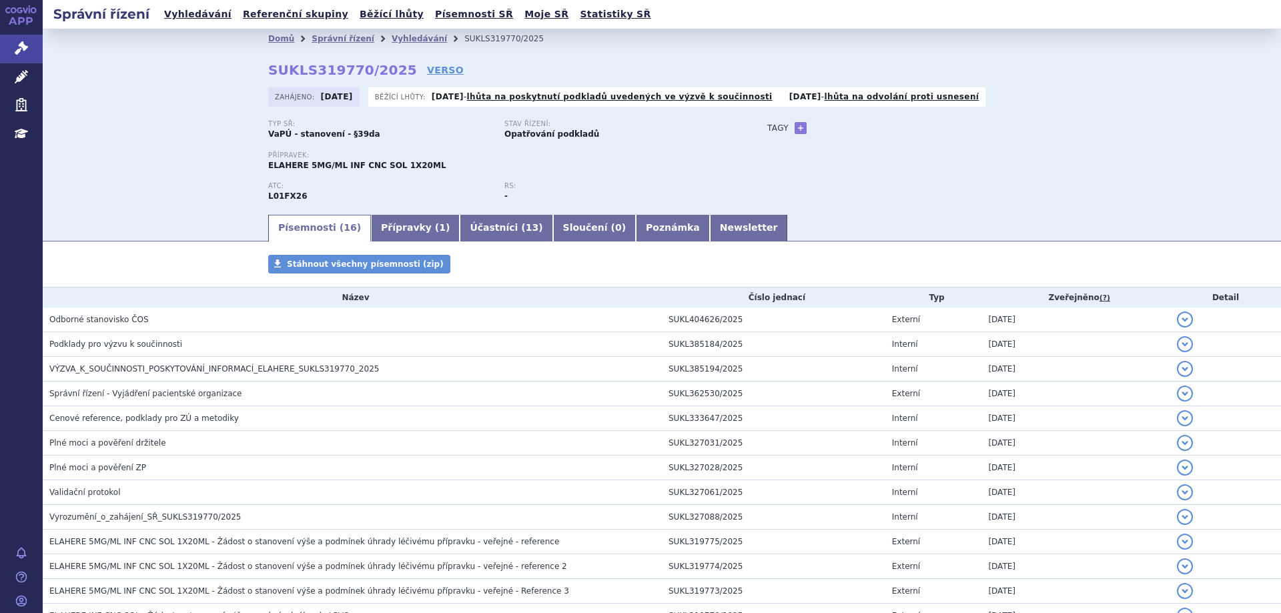
scroll to position [170, 0]
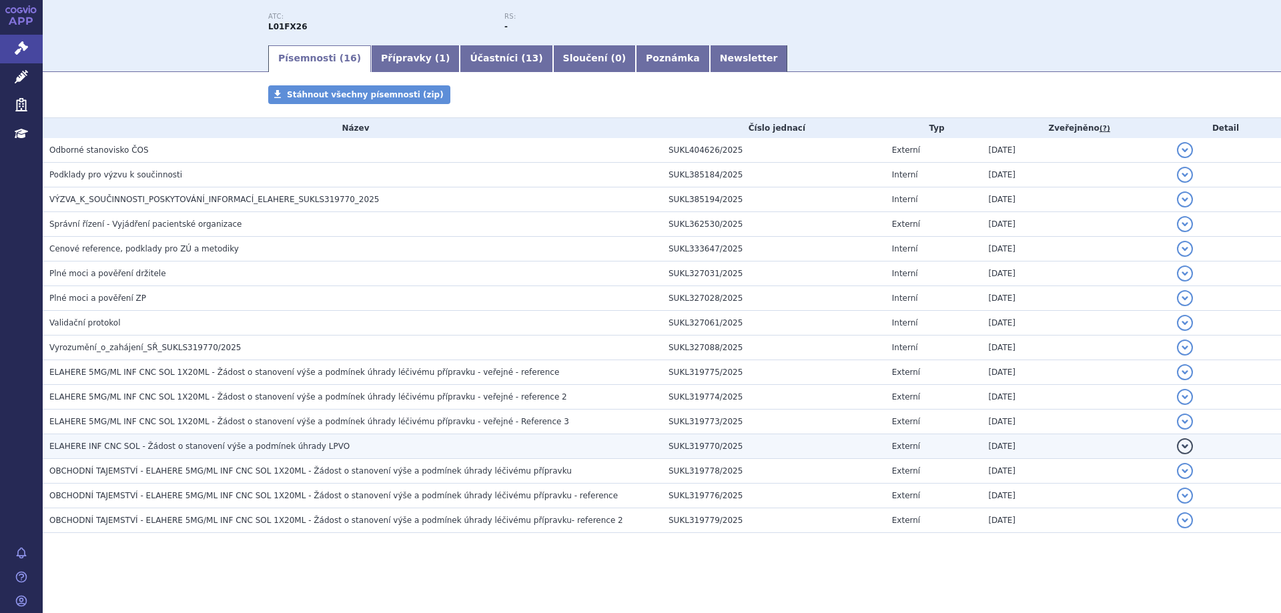
click at [200, 445] on span "ELAHERE INF CNC SOL - Žádost o stanovení výše a podmínek úhrady LPVO" at bounding box center [199, 446] width 300 height 9
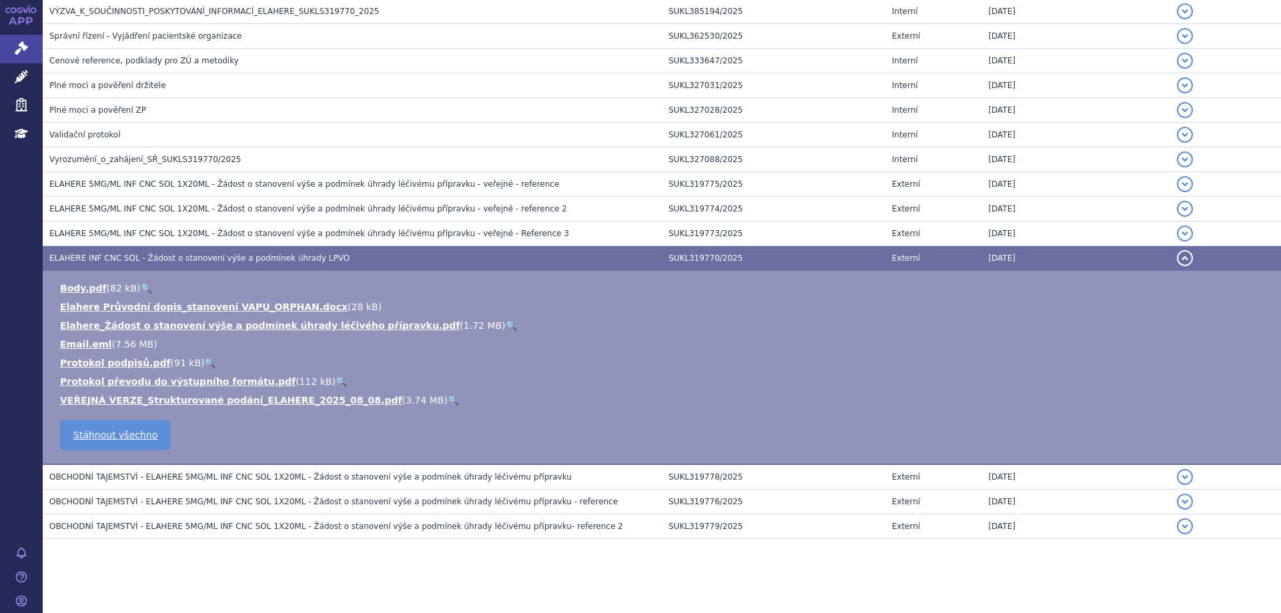
scroll to position [364, 0]
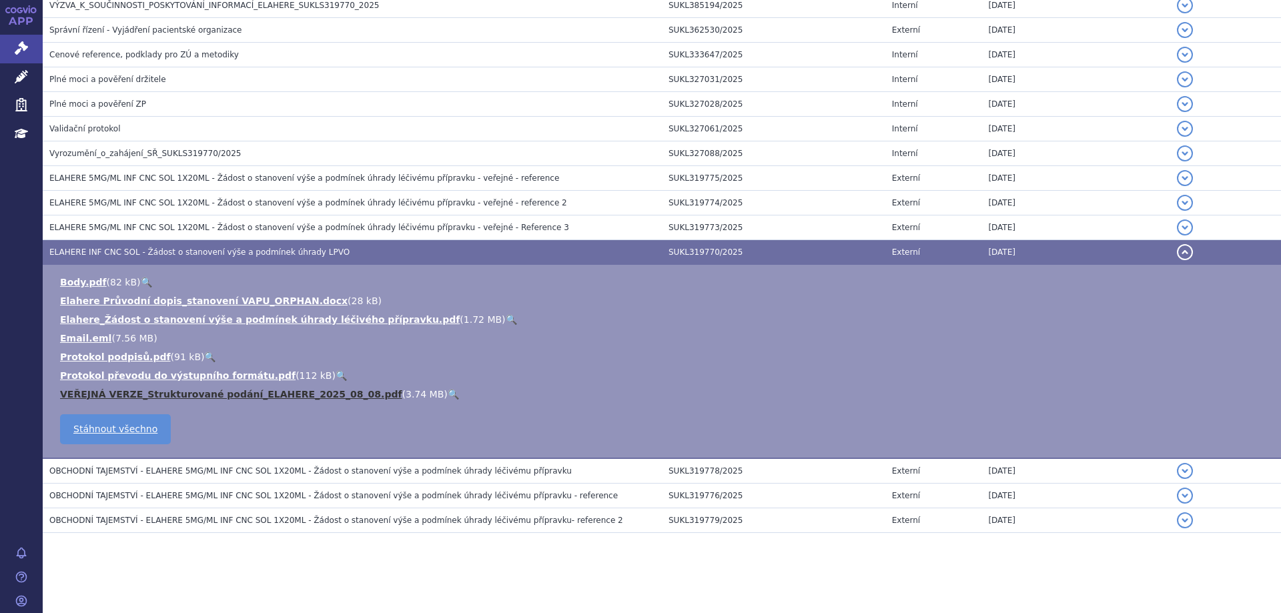
click at [198, 394] on link "VEŘEJNÁ VERZE_Strukturované podání_ELAHERE_2025_08_08.pdf" at bounding box center [231, 394] width 342 height 11
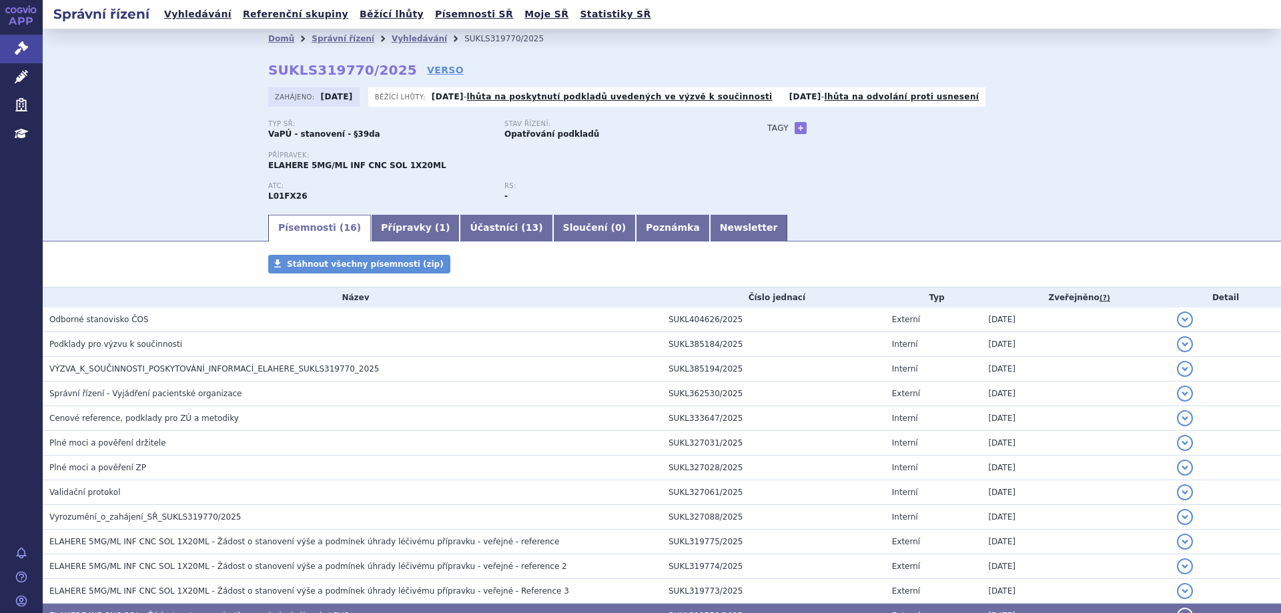
scroll to position [67, 0]
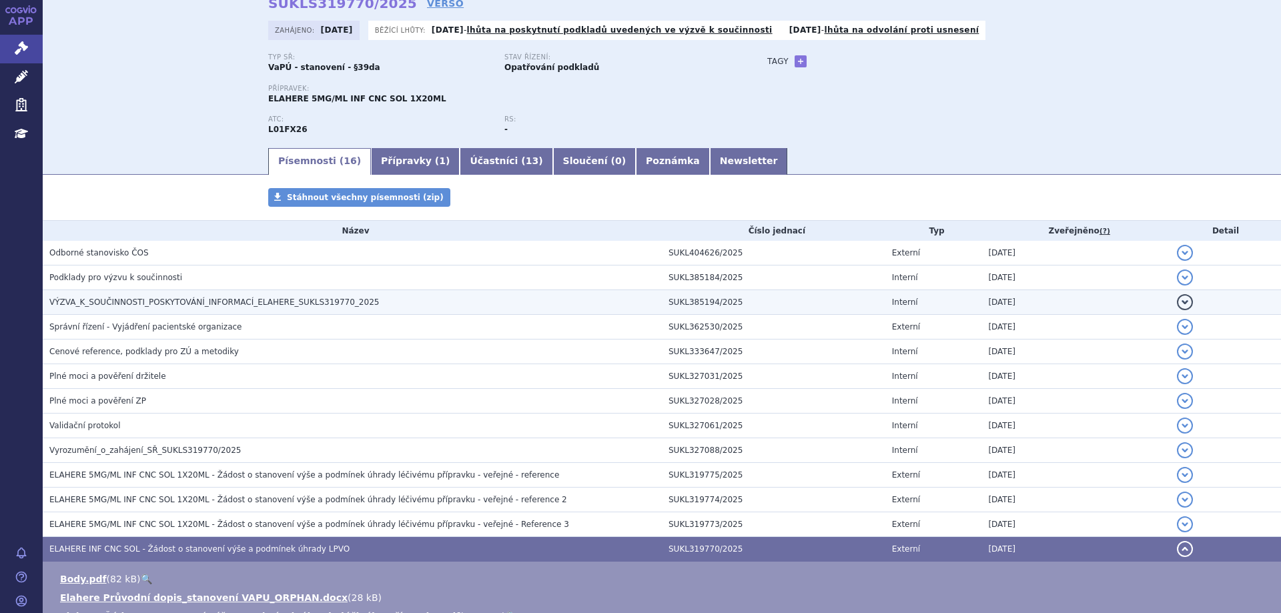
click at [205, 306] on span "VÝZVA_K_SOUČINNOSTI_POSKYTOVÁNÍ_INFORMACÍ_ELAHERE_SUKLS319770_2025" at bounding box center [214, 302] width 330 height 9
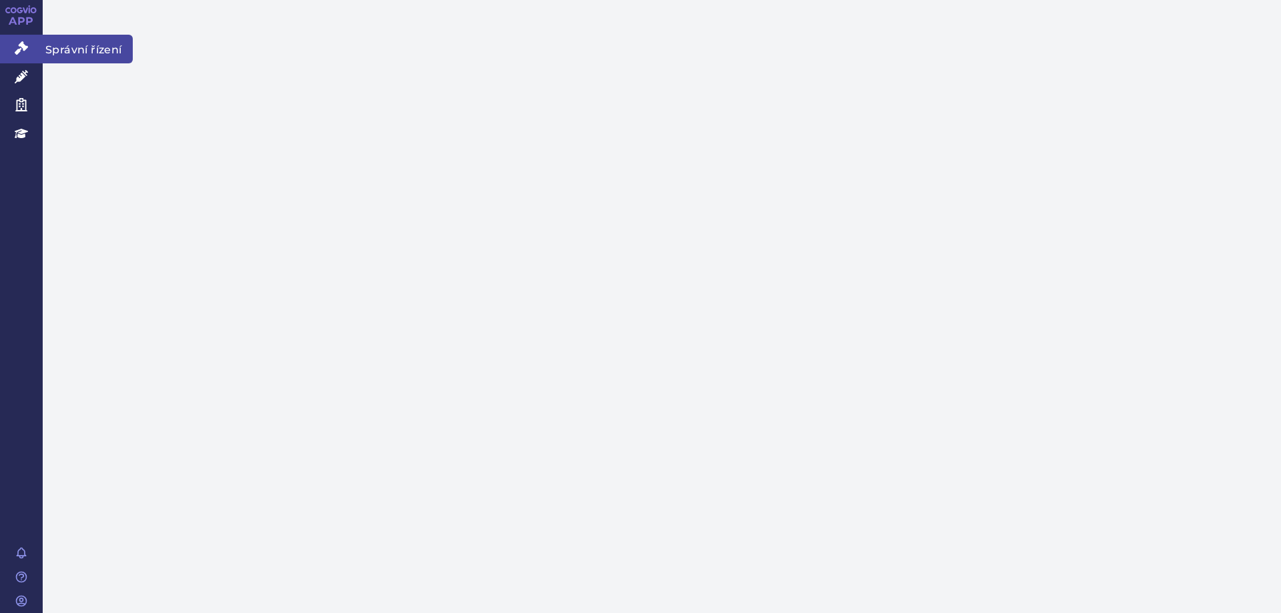
click at [23, 53] on icon at bounding box center [21, 47] width 13 height 13
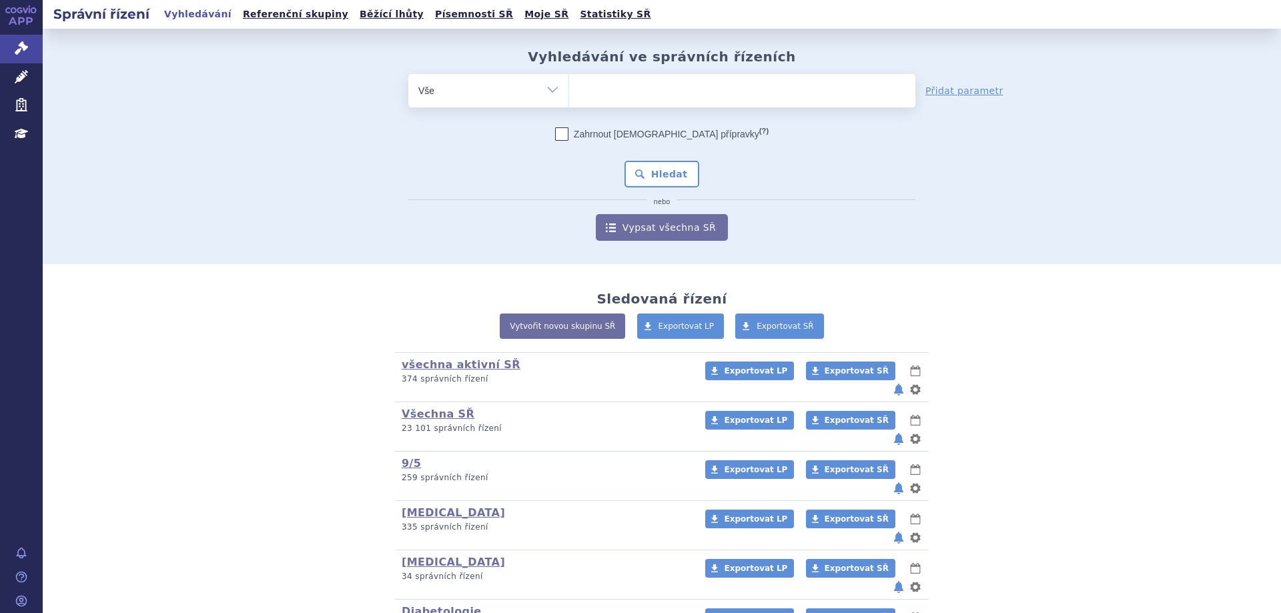
click at [601, 93] on ul at bounding box center [742, 88] width 346 height 28
click at [569, 93] on select at bounding box center [569, 89] width 1 height 33
click at [601, 93] on ul at bounding box center [742, 88] width 346 height 28
click at [569, 93] on select at bounding box center [569, 89] width 1 height 33
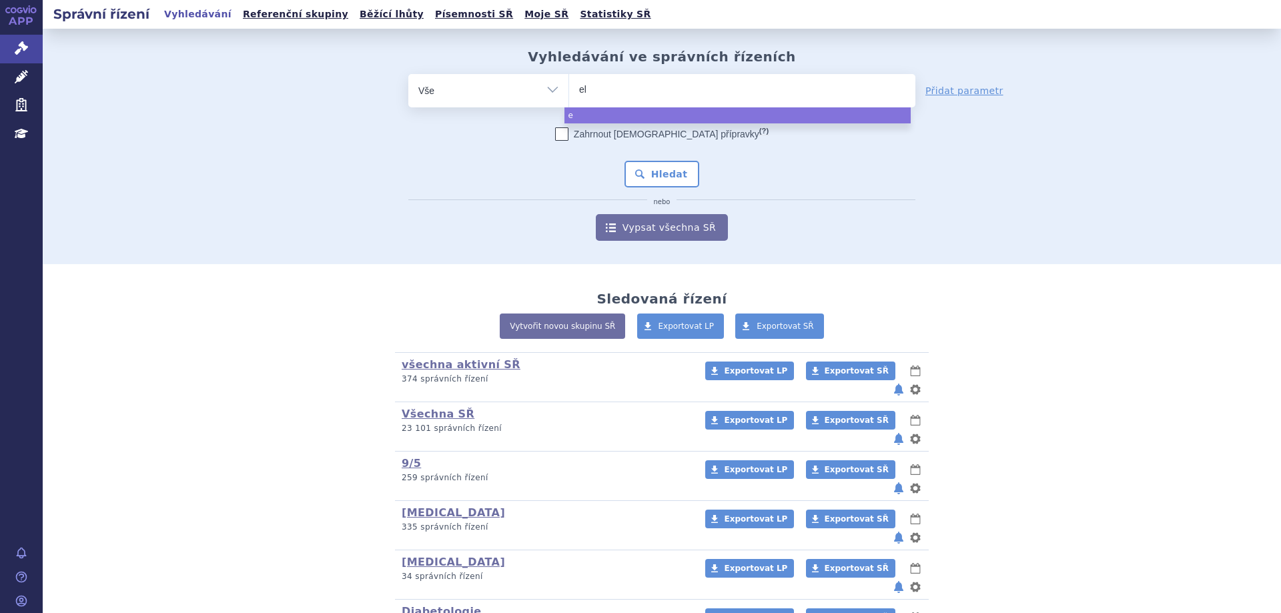
type input "ela"
type input "elah"
type input "elahere"
select select "elahere"
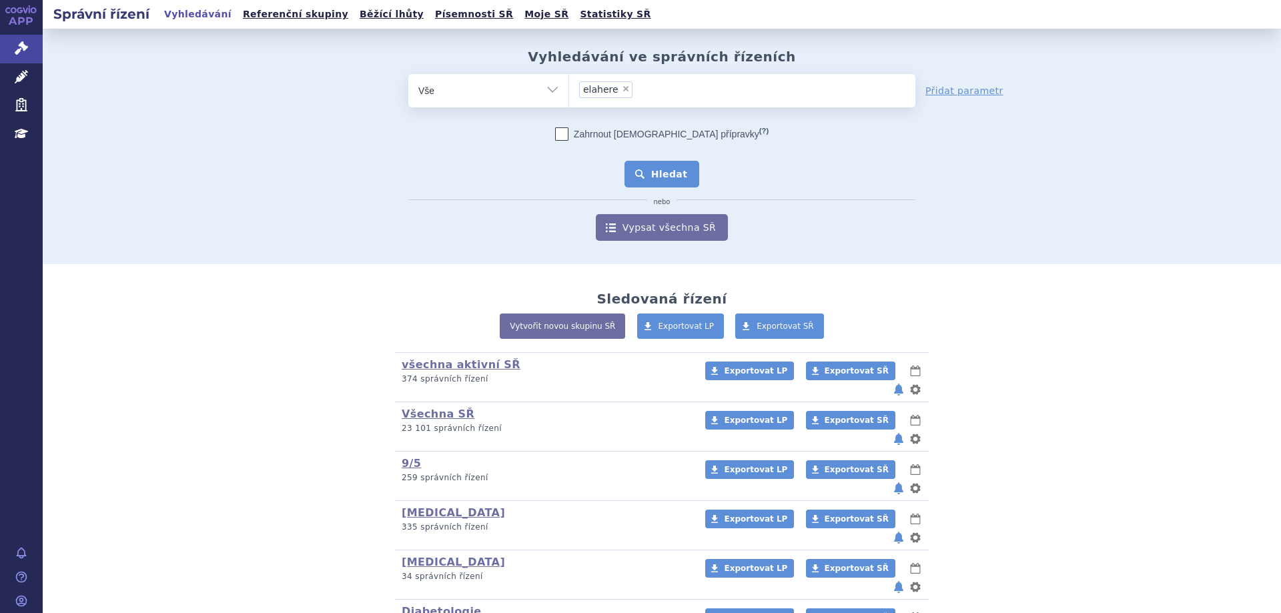
click at [661, 178] on button "Hledat" at bounding box center [662, 174] width 75 height 27
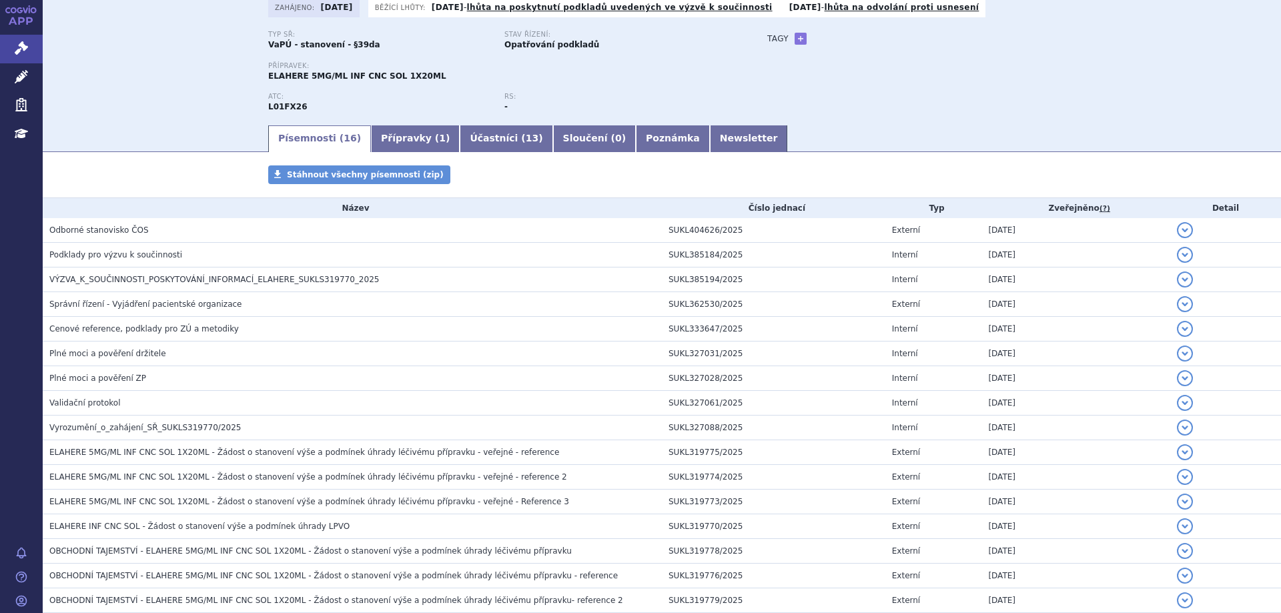
scroll to position [67, 0]
